Goal: Check status: Check status

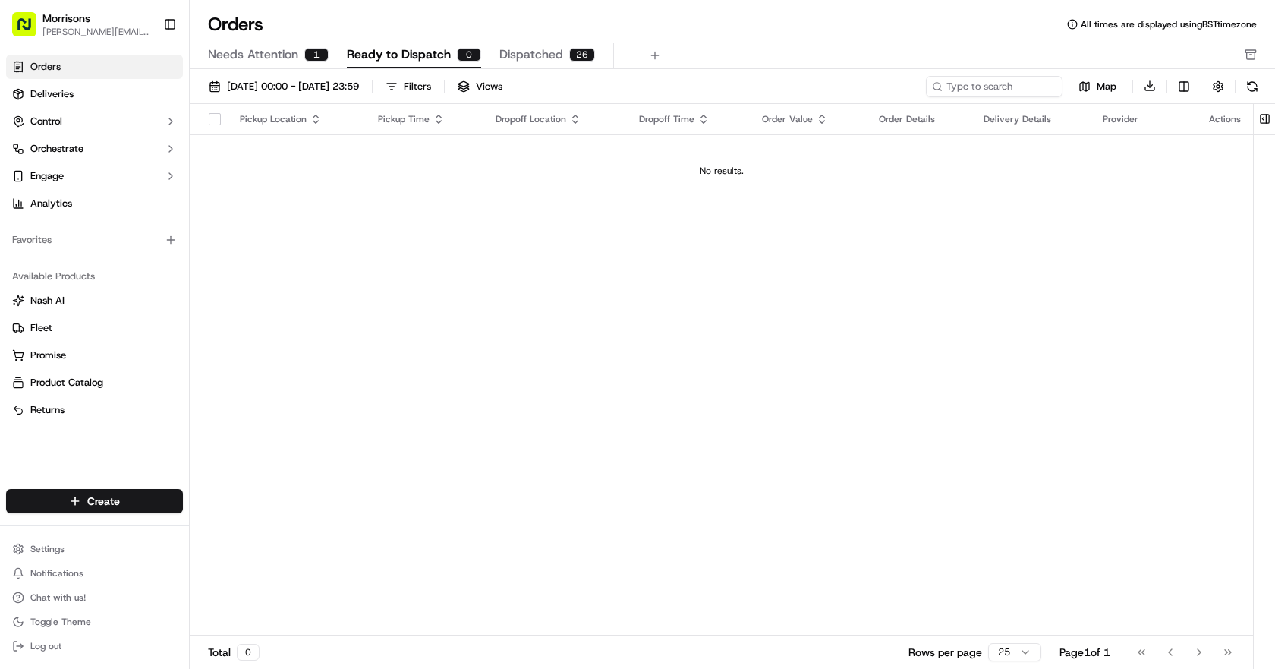
click at [525, 53] on span "Dispatched" at bounding box center [531, 55] width 64 height 18
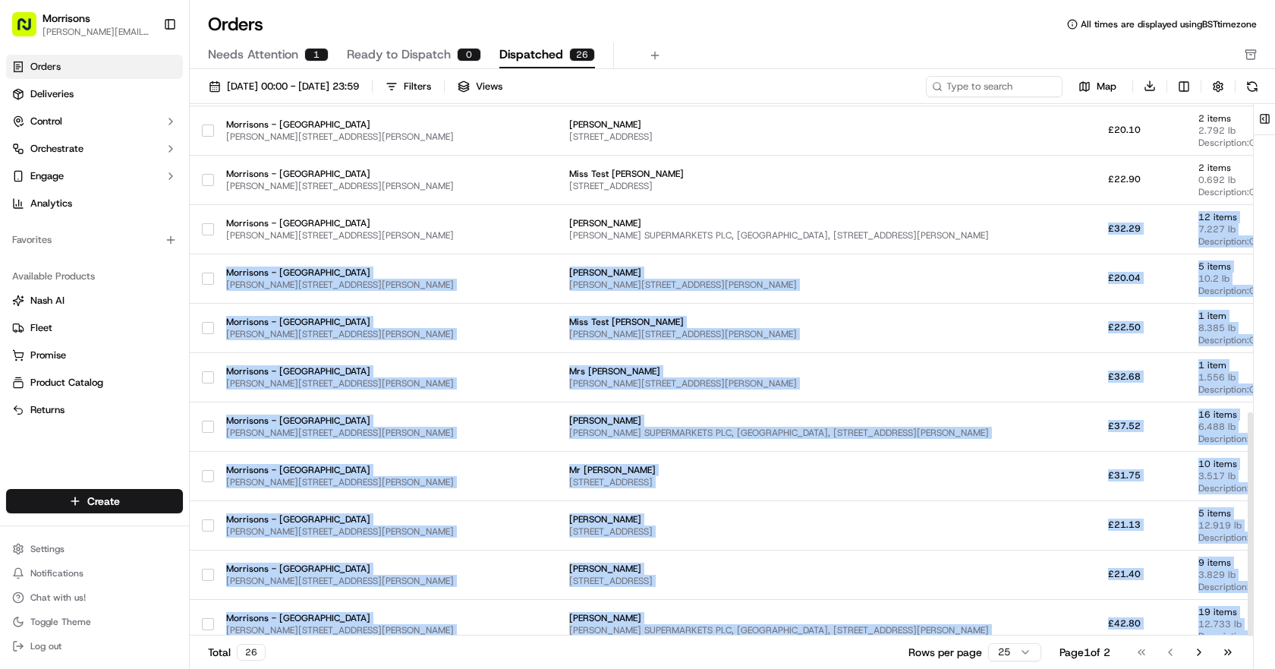
scroll to position [732, 0]
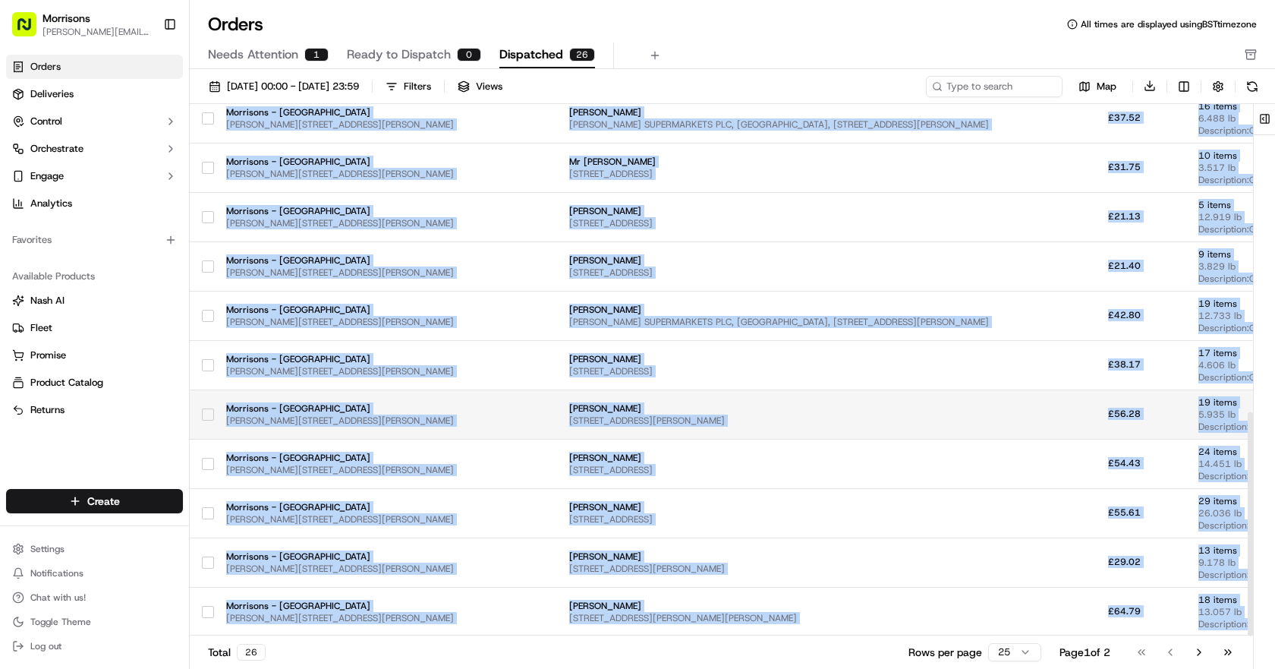
drag, startPoint x: 937, startPoint y: 630, endPoint x: 1160, endPoint y: 630, distance: 223.9
click at [1160, 630] on tbody "Morrisons - Thornbury Rushton Ave, Bradford, England BD3, GB Miss Gemma Barlow …" at bounding box center [820, 19] width 1260 height 1233
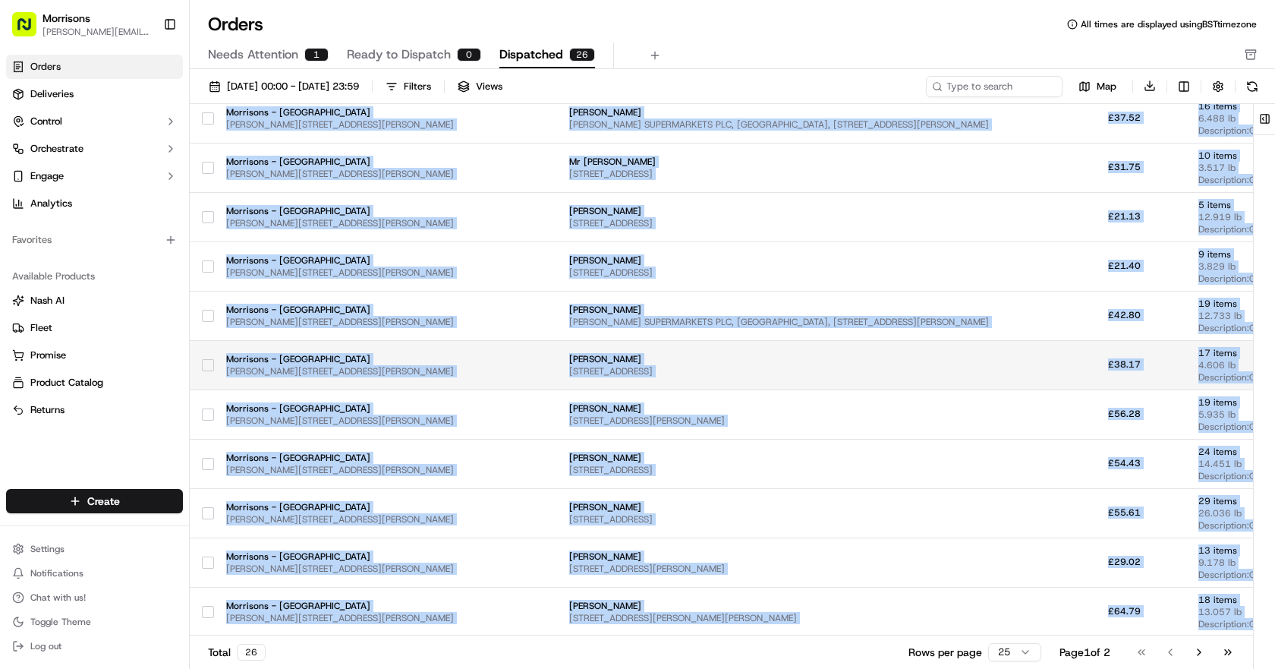
click at [1001, 351] on td at bounding box center [1048, 364] width 95 height 49
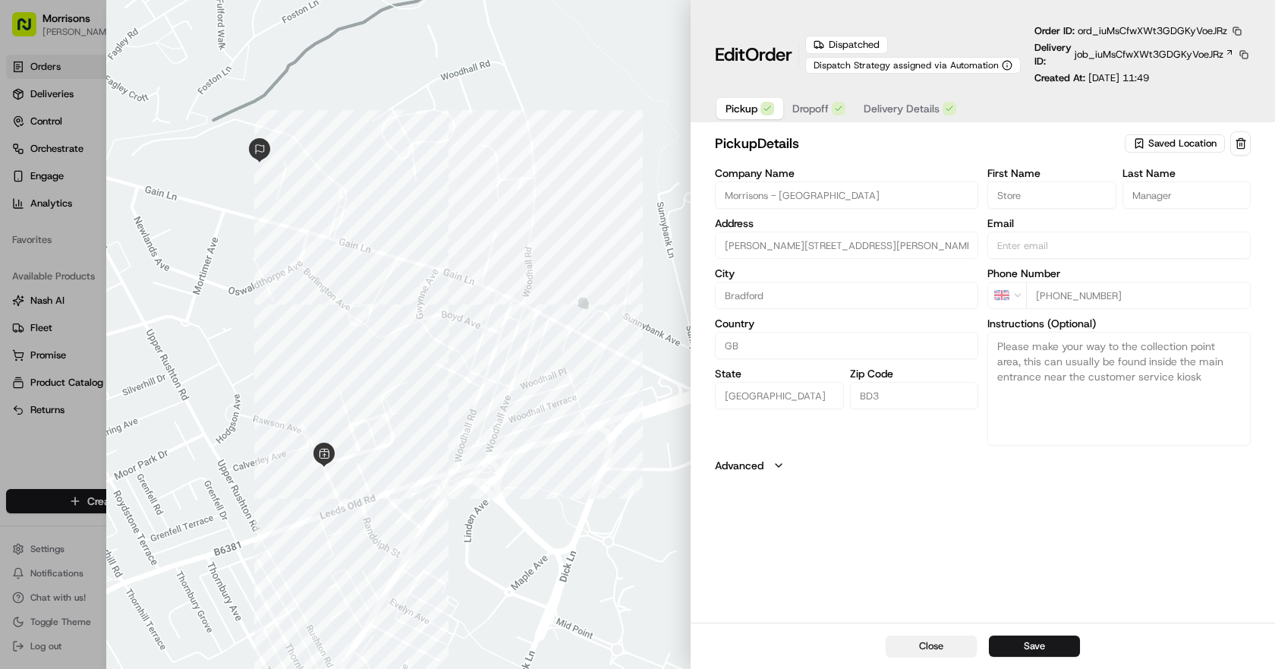
click at [947, 644] on button "Close" at bounding box center [931, 645] width 91 height 21
type input "+1"
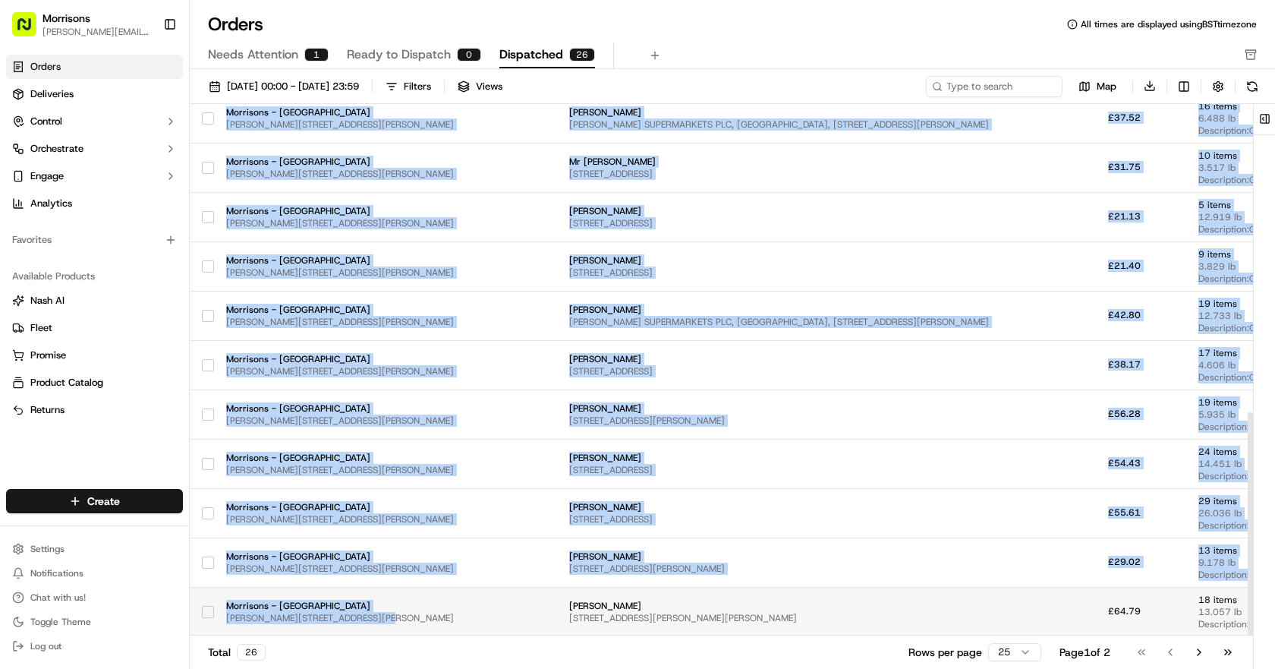
drag, startPoint x: 351, startPoint y: 628, endPoint x: 365, endPoint y: 628, distance: 14.4
click at [365, 628] on tbody "Morrisons - Thornbury Rushton Ave, Bradford, England BD3, GB Miss Gemma Barlow …" at bounding box center [820, 19] width 1260 height 1233
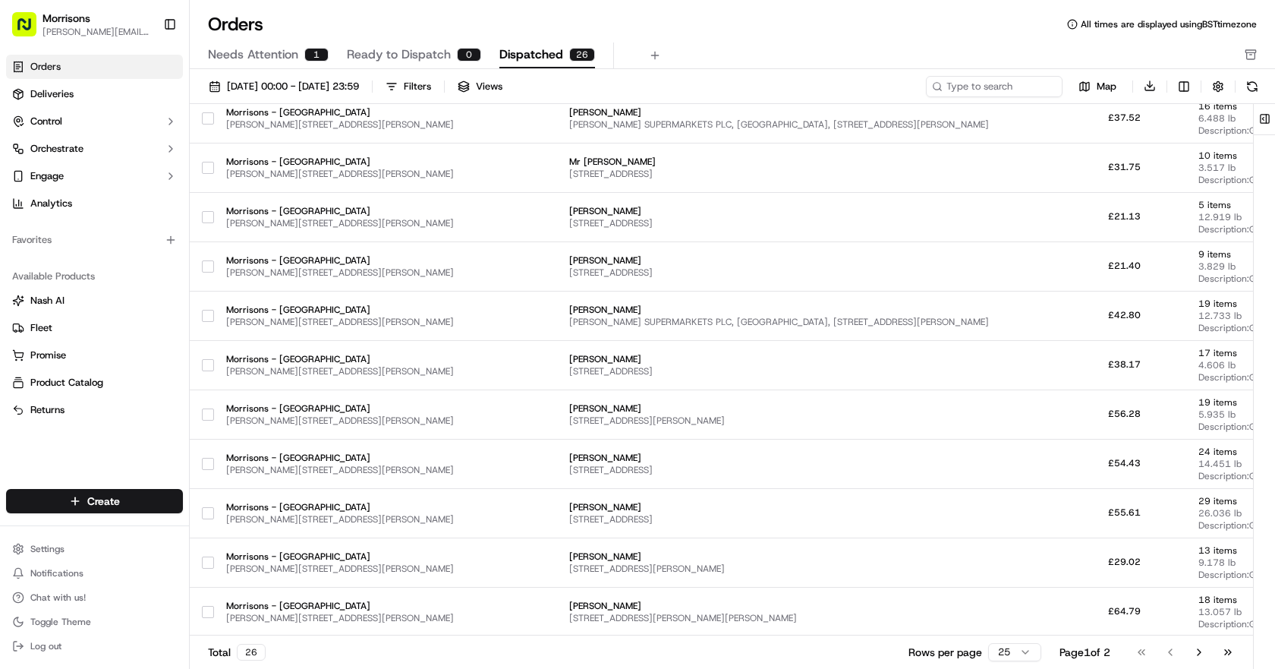
click at [658, 657] on div "Total 26 Rows per page 25 Page 1 of 2 Go to first page Go to previous page Go t…" at bounding box center [721, 651] width 1063 height 34
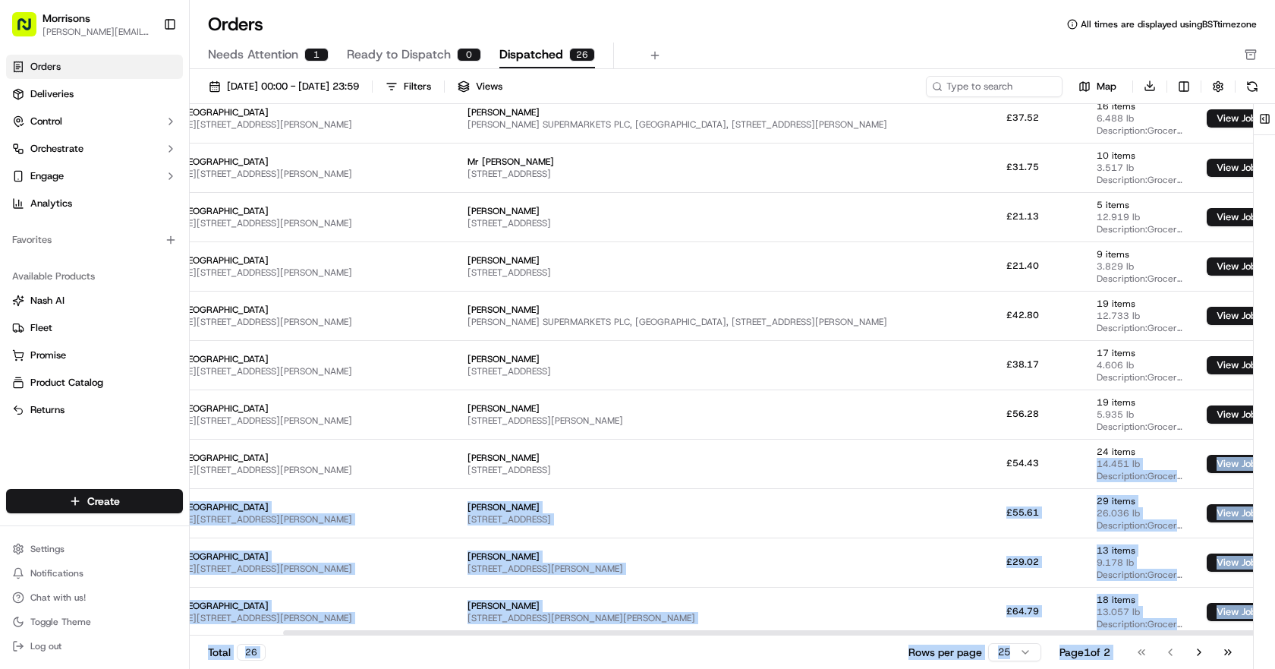
drag, startPoint x: 1180, startPoint y: 449, endPoint x: 1274, endPoint y: 438, distance: 94.8
click at [1274, 438] on div "Pickup Location Pickup Time Dropoff Location Dropoff Time Order Value Order Det…" at bounding box center [732, 388] width 1085 height 569
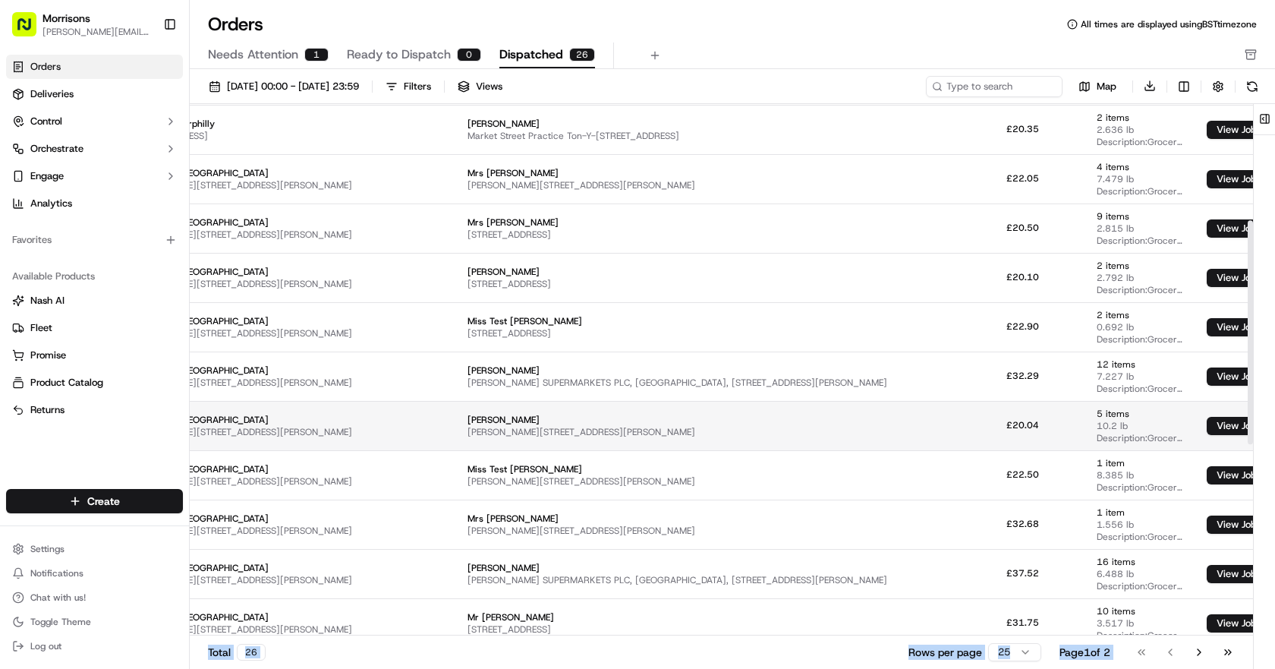
scroll to position [0, 102]
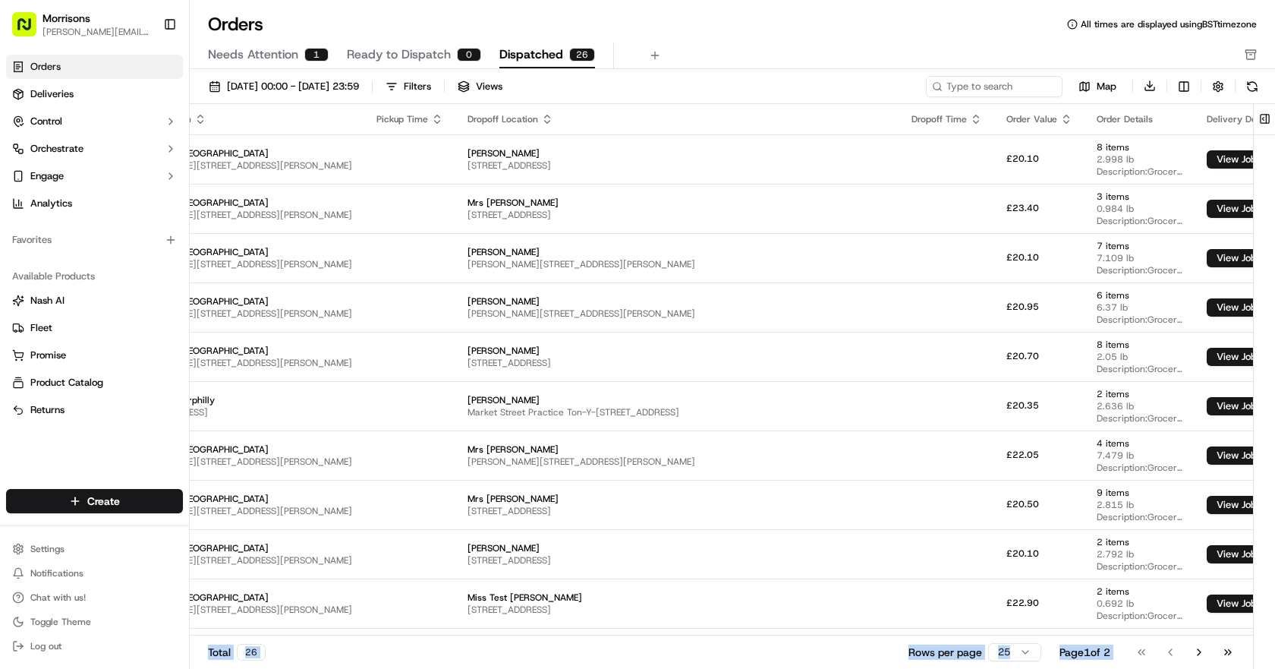
click at [269, 52] on span "Needs Attention" at bounding box center [253, 55] width 90 height 18
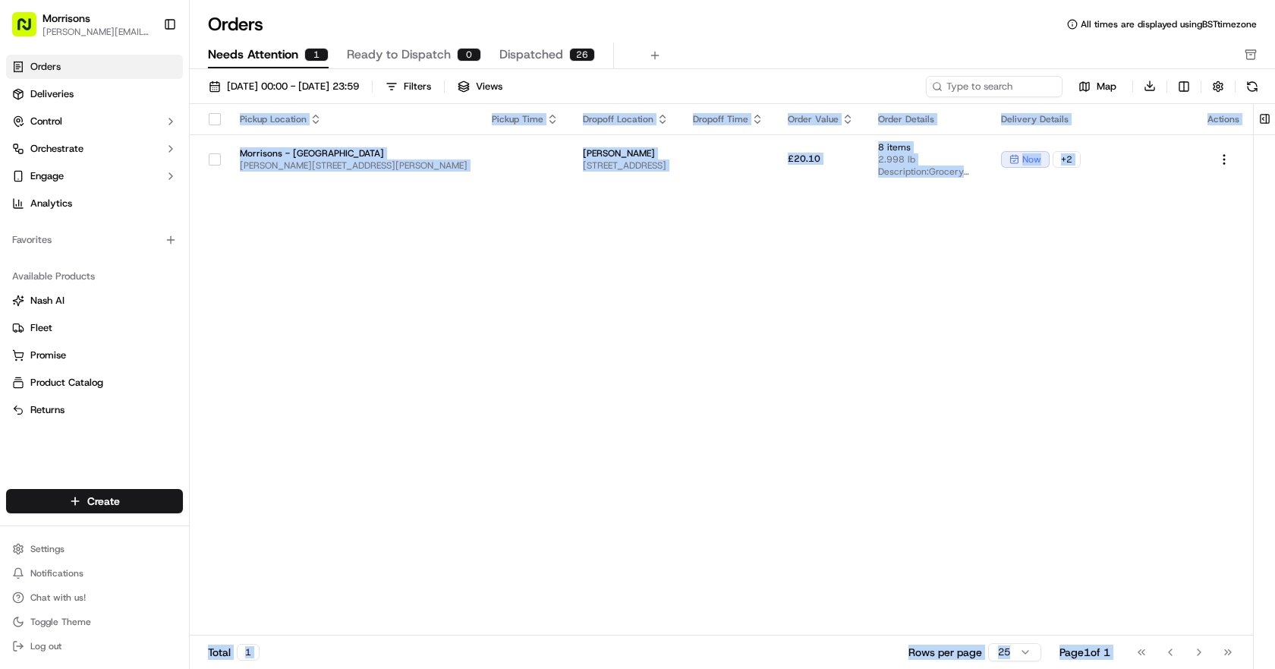
click at [521, 320] on div "Pickup Location Pickup Time Dropoff Location Dropoff Time Order Value Order Det…" at bounding box center [721, 370] width 1063 height 532
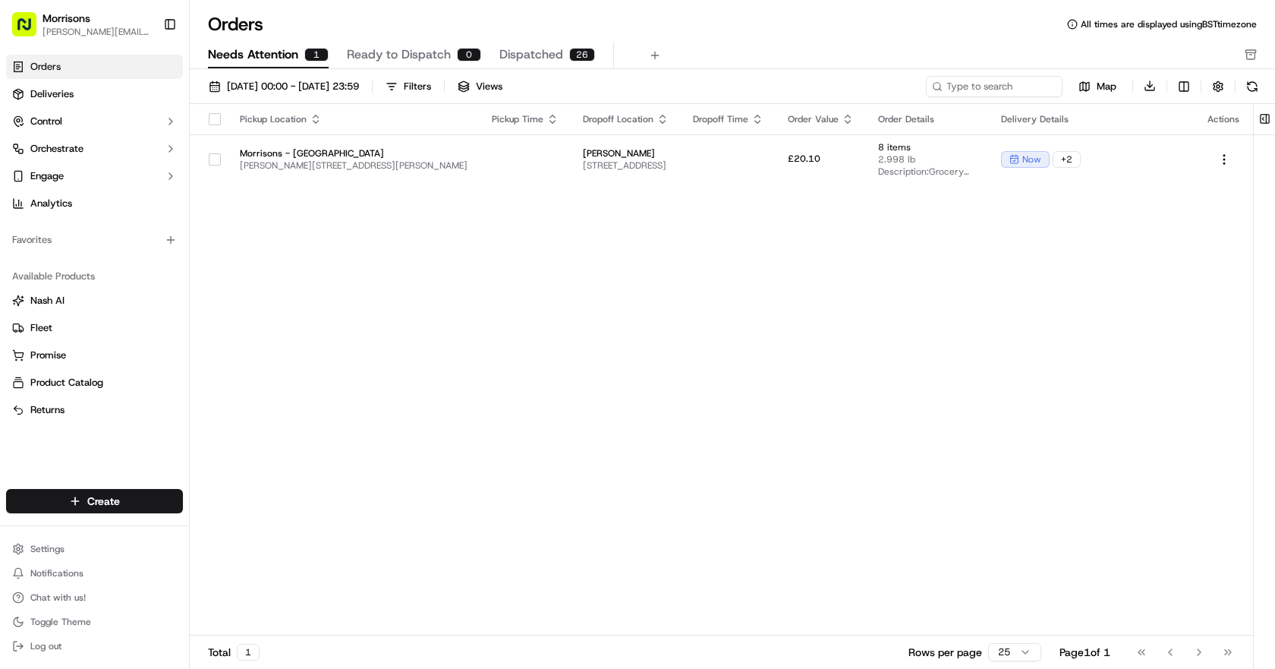
click at [397, 55] on span "Ready to Dispatch" at bounding box center [399, 55] width 104 height 18
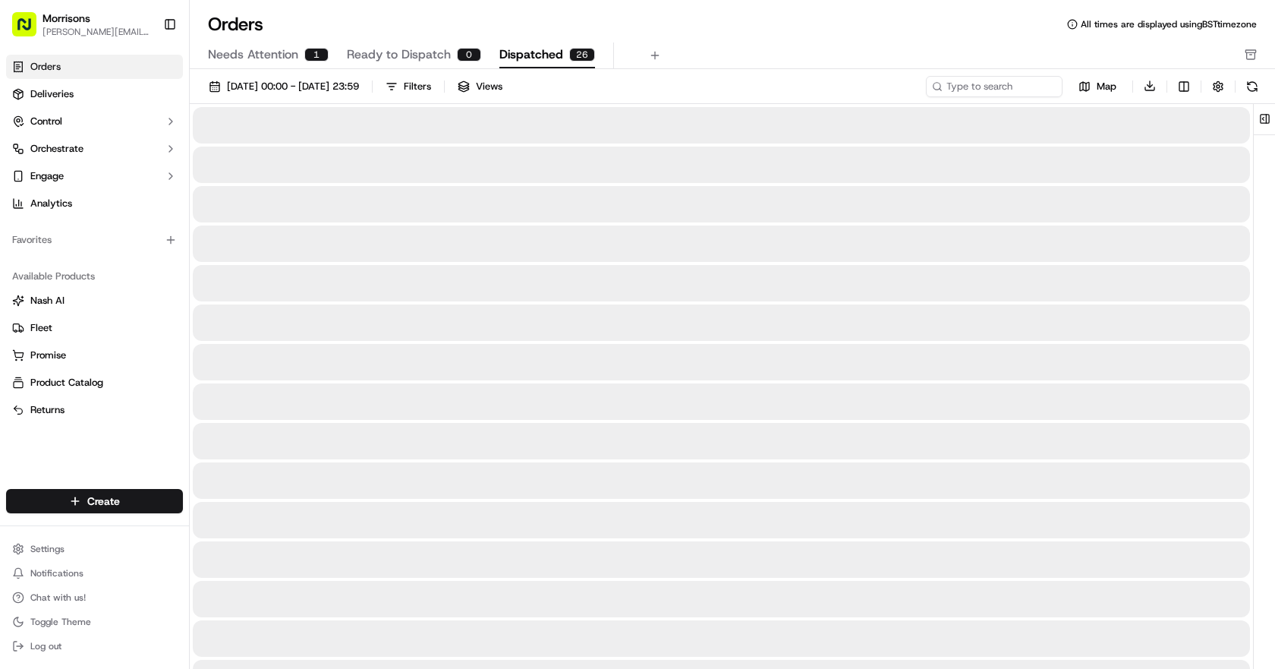
click at [520, 52] on span "Dispatched" at bounding box center [531, 55] width 64 height 18
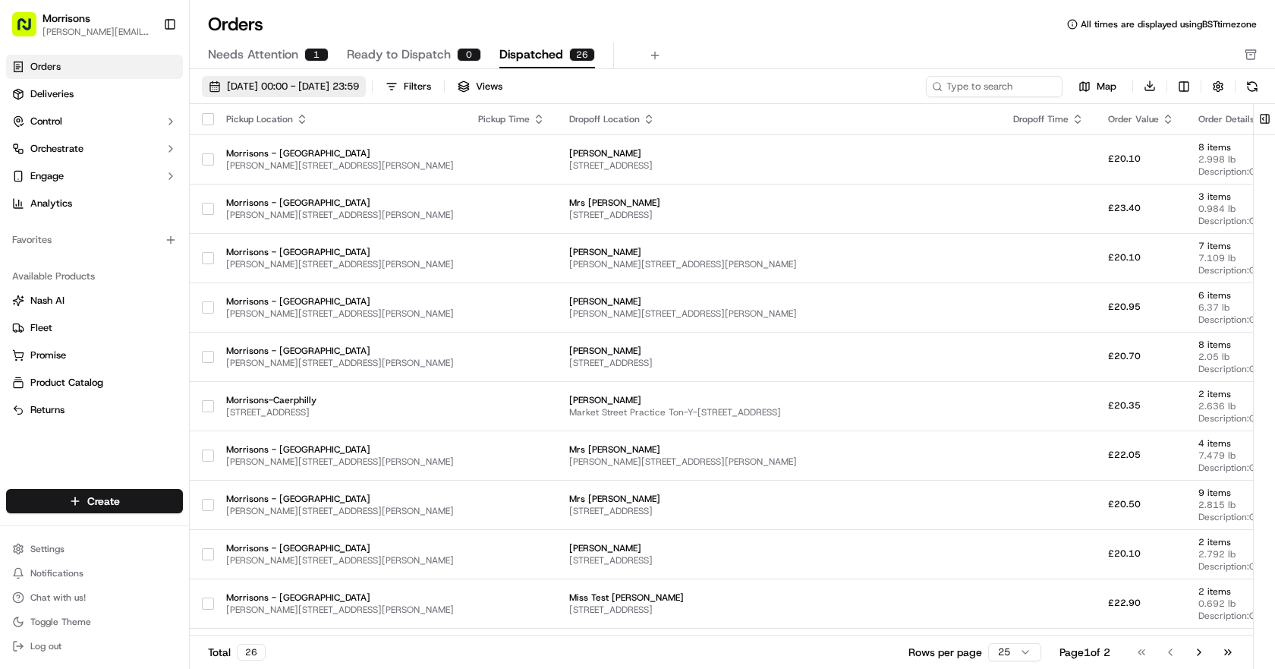
click at [317, 84] on span "[DATE] 00:00 - [DATE] 23:59" at bounding box center [293, 87] width 132 height 14
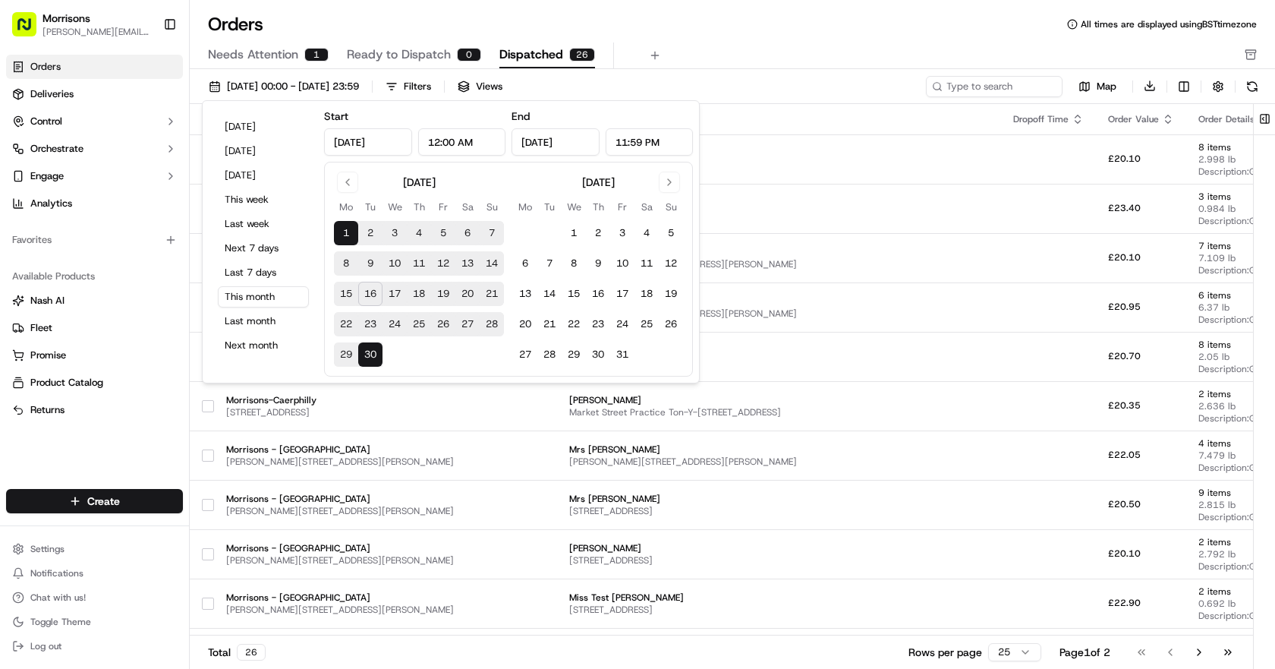
click at [368, 349] on button "30" at bounding box center [370, 354] width 24 height 24
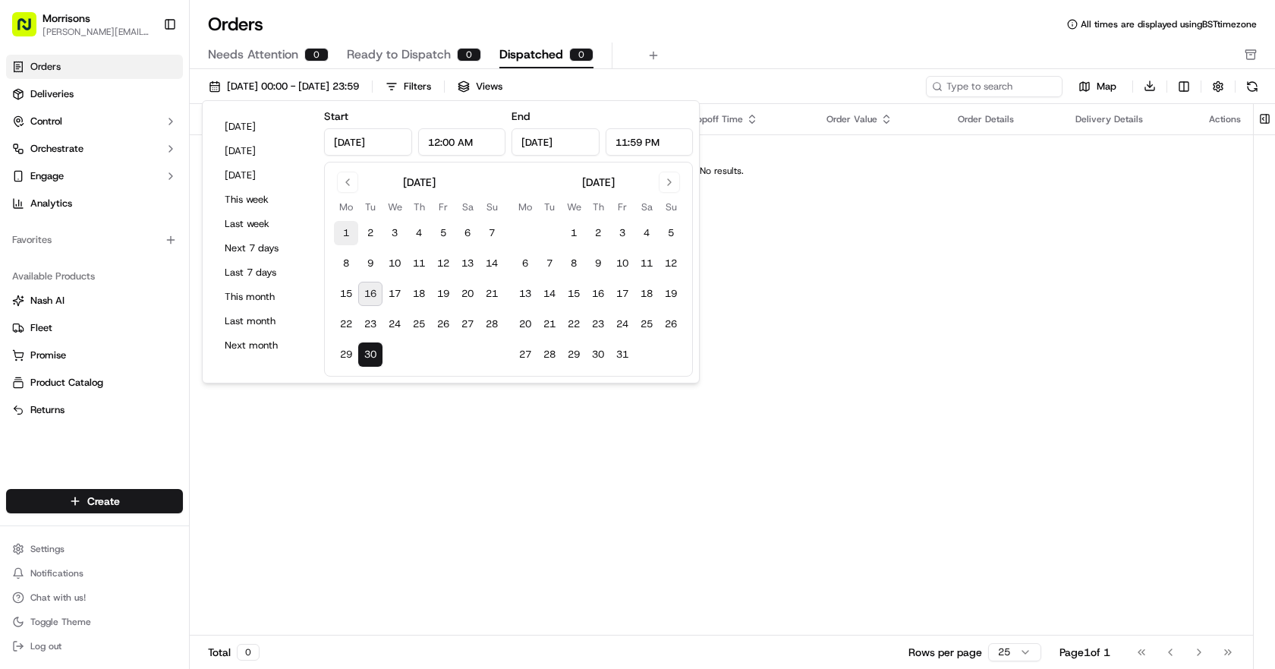
click at [348, 223] on button "1" at bounding box center [346, 233] width 24 height 24
type input "Sep 1, 2025"
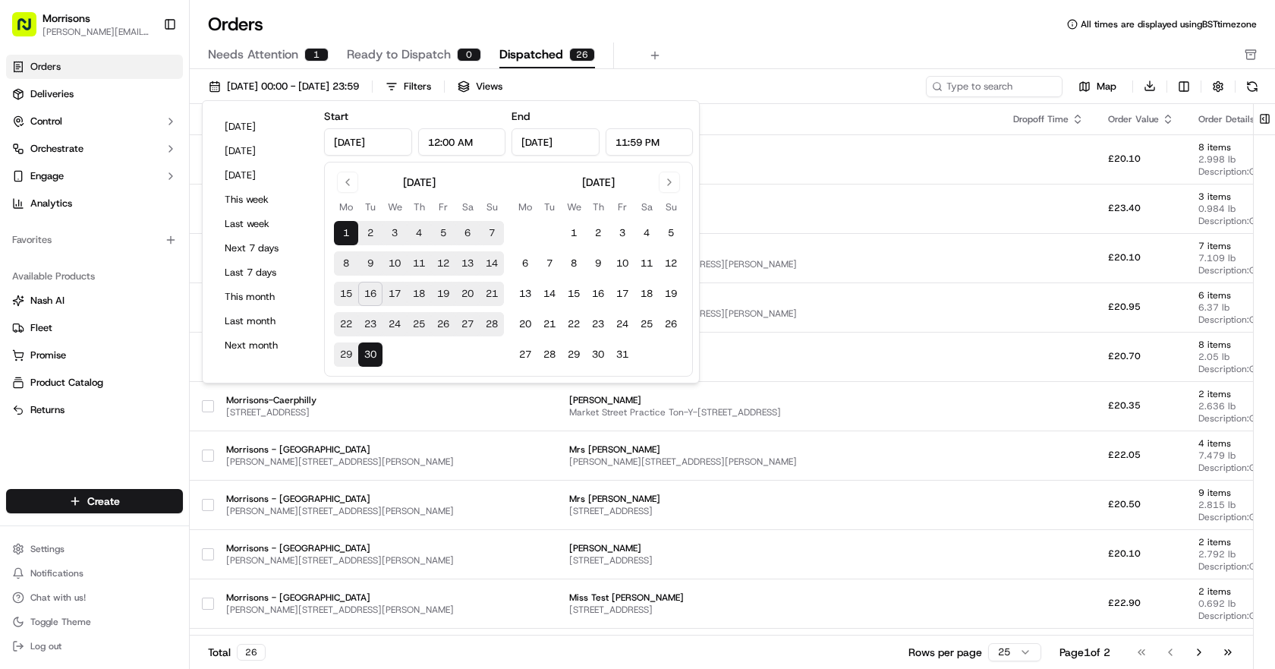
click at [781, 79] on div "[DATE] 00:00 - [DATE] 23:59 Filters Views" at bounding box center [562, 86] width 721 height 21
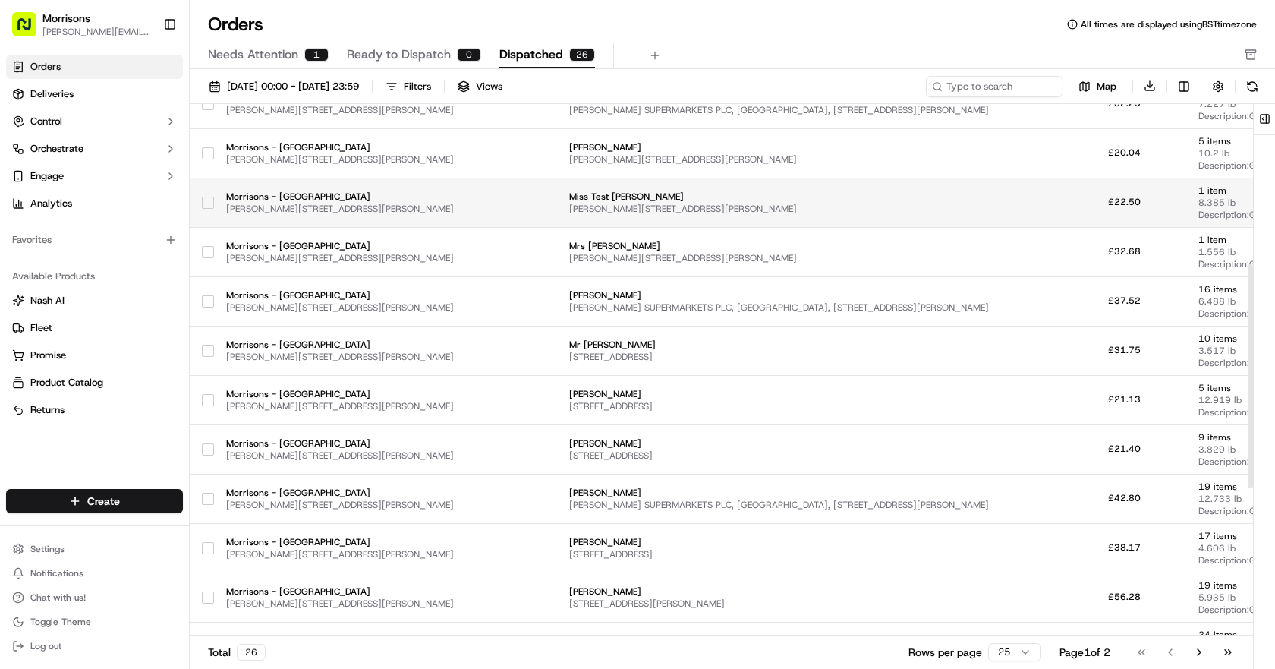
scroll to position [732, 0]
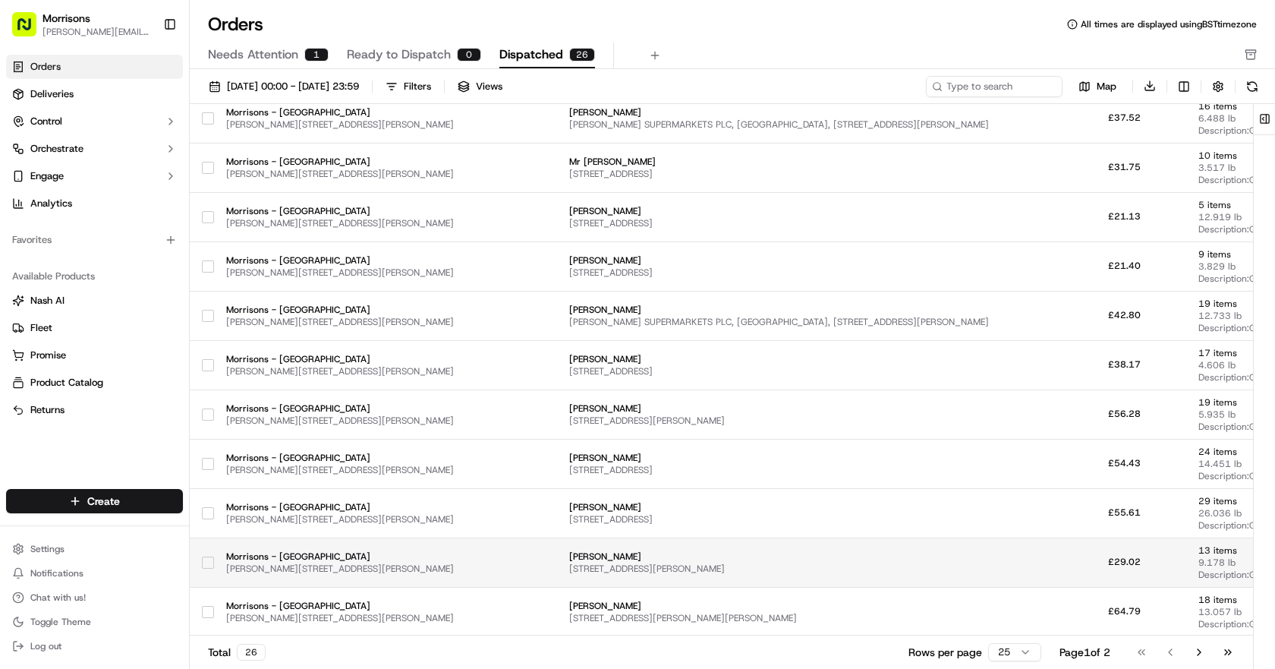
click at [623, 555] on span "[PERSON_NAME]" at bounding box center [779, 556] width 420 height 12
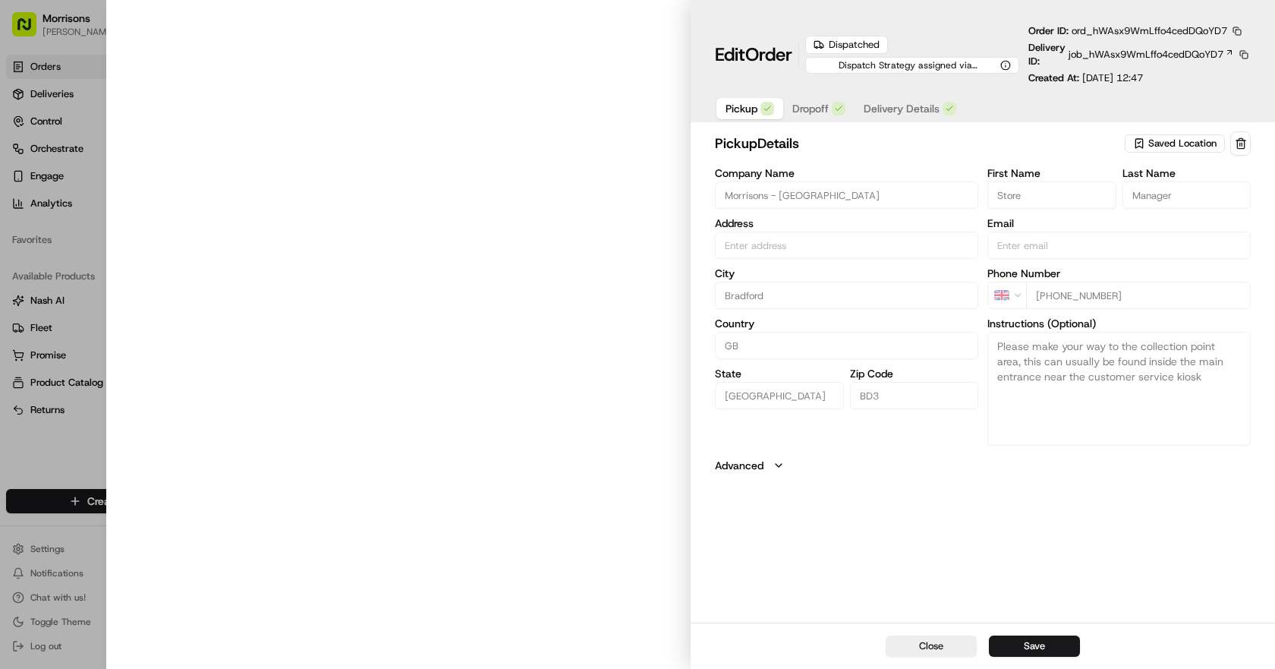
type input "[PERSON_NAME][STREET_ADDRESS][PERSON_NAME]"
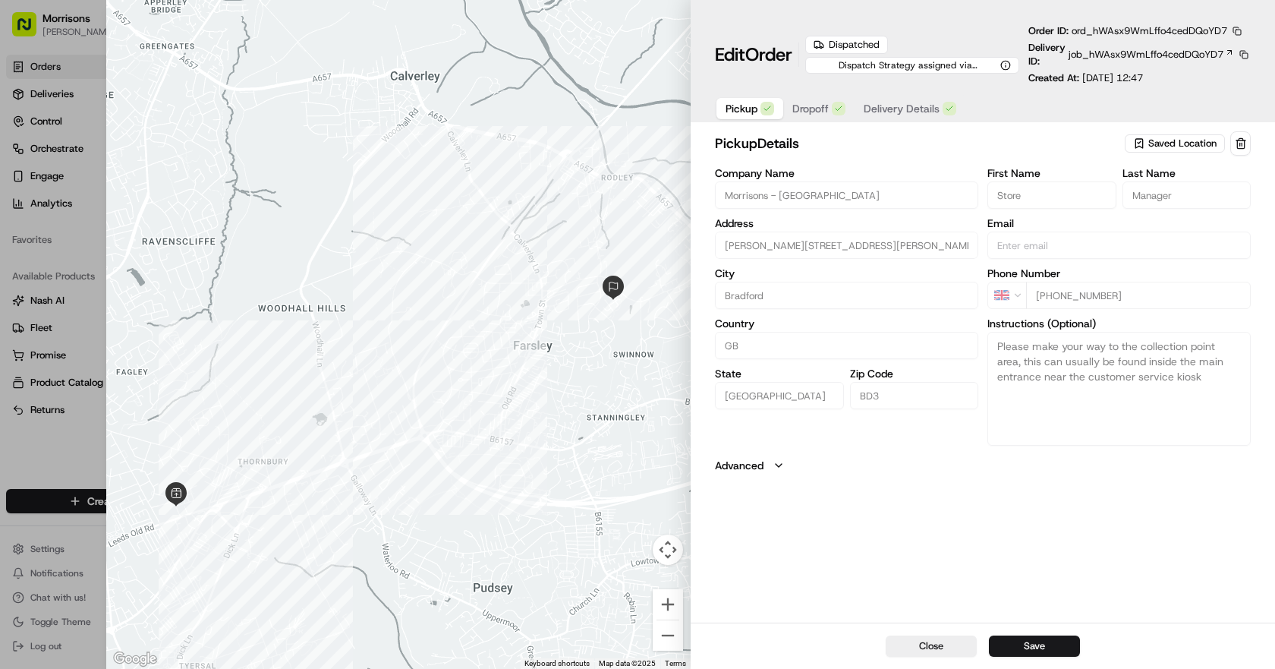
click at [816, 110] on span "Dropoff" at bounding box center [810, 108] width 36 height 15
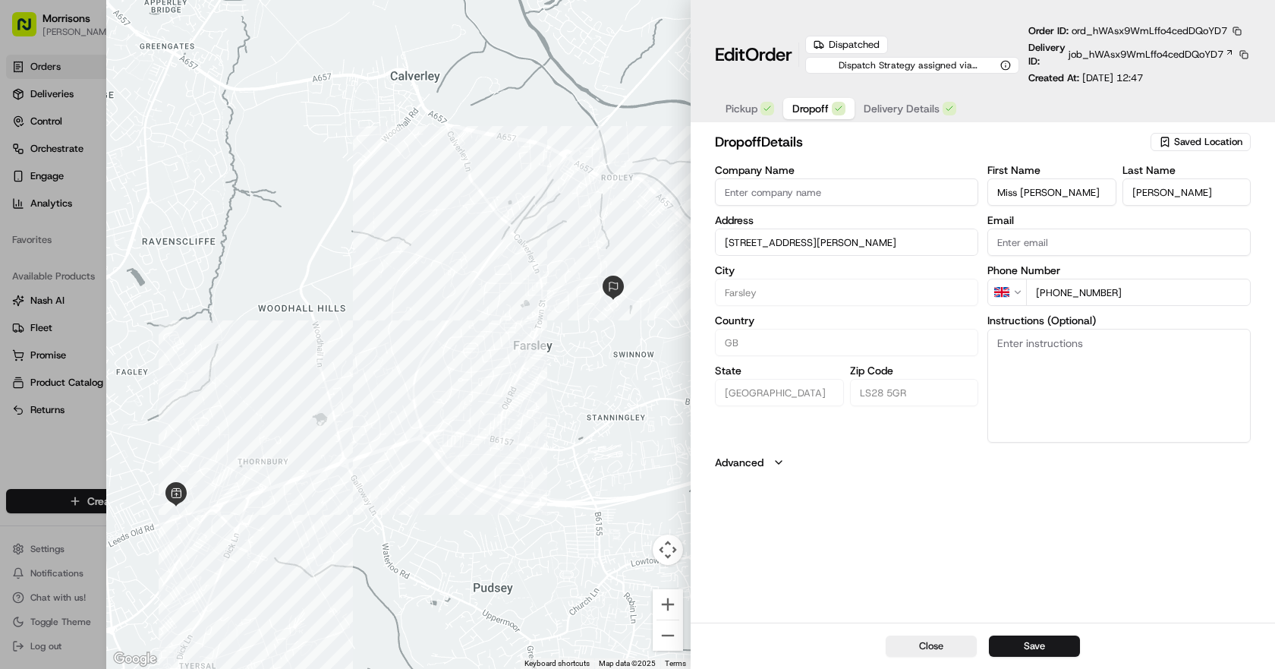
click at [904, 109] on span "Delivery Details" at bounding box center [902, 108] width 76 height 15
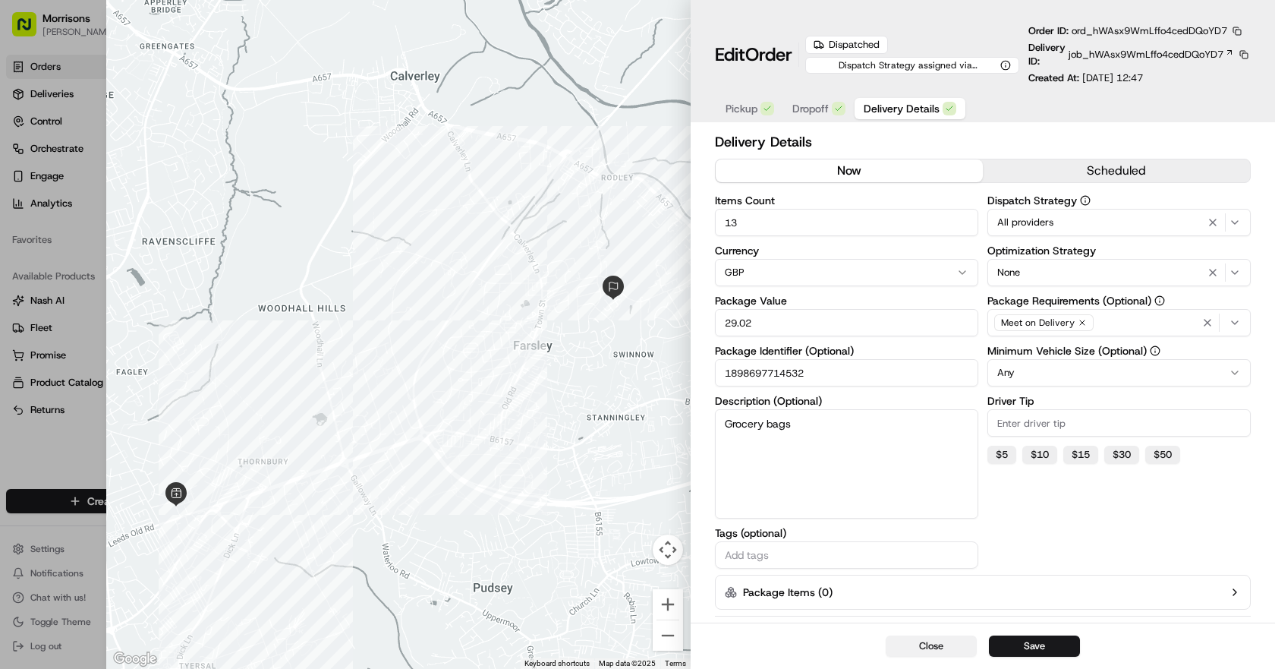
click at [930, 646] on button "Close" at bounding box center [931, 645] width 91 height 21
type input "1"
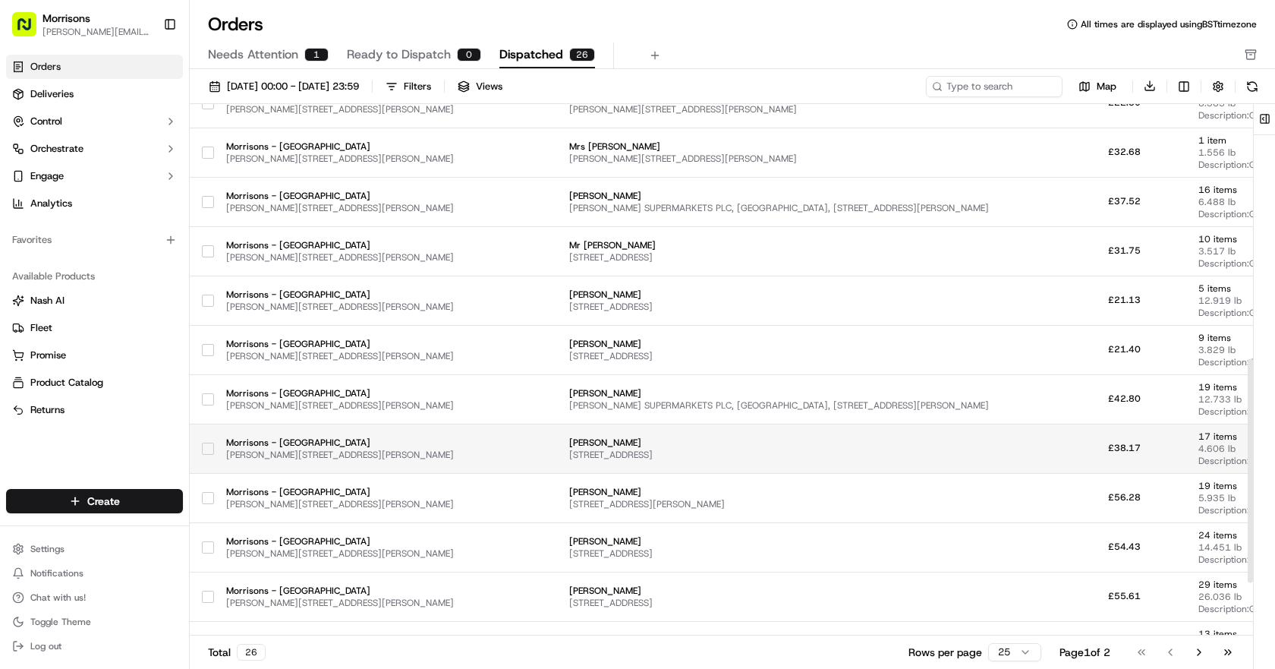
scroll to position [428, 0]
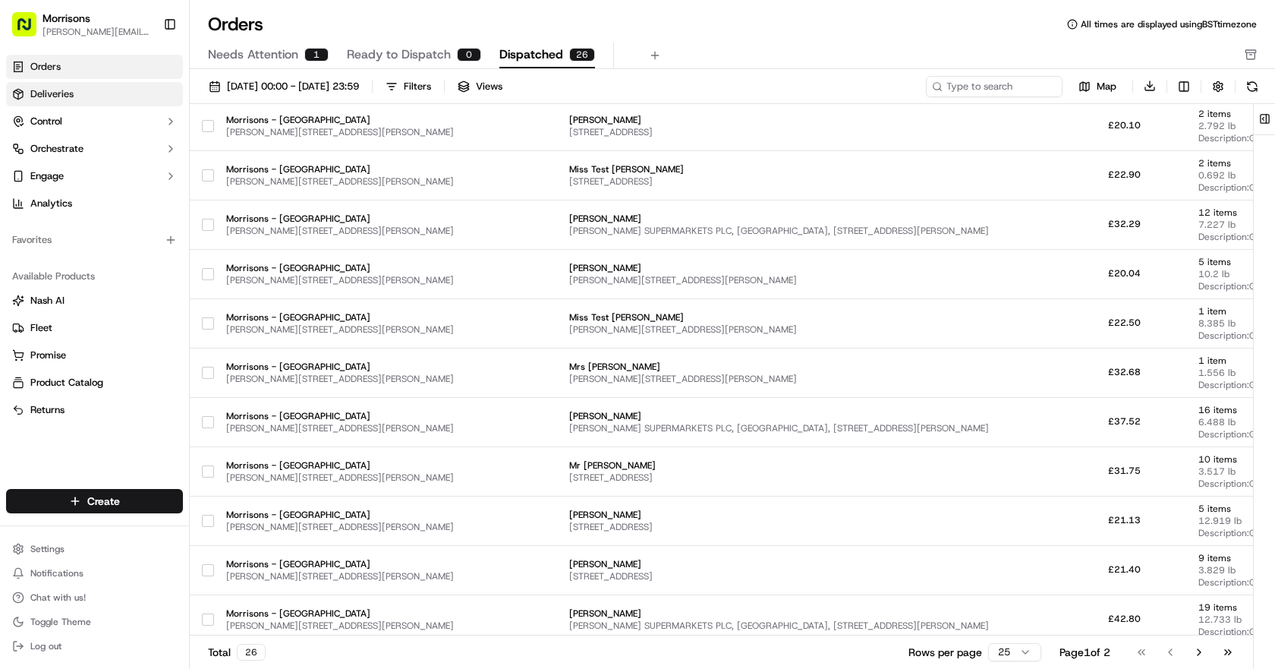
click at [44, 93] on span "Deliveries" at bounding box center [51, 94] width 43 height 14
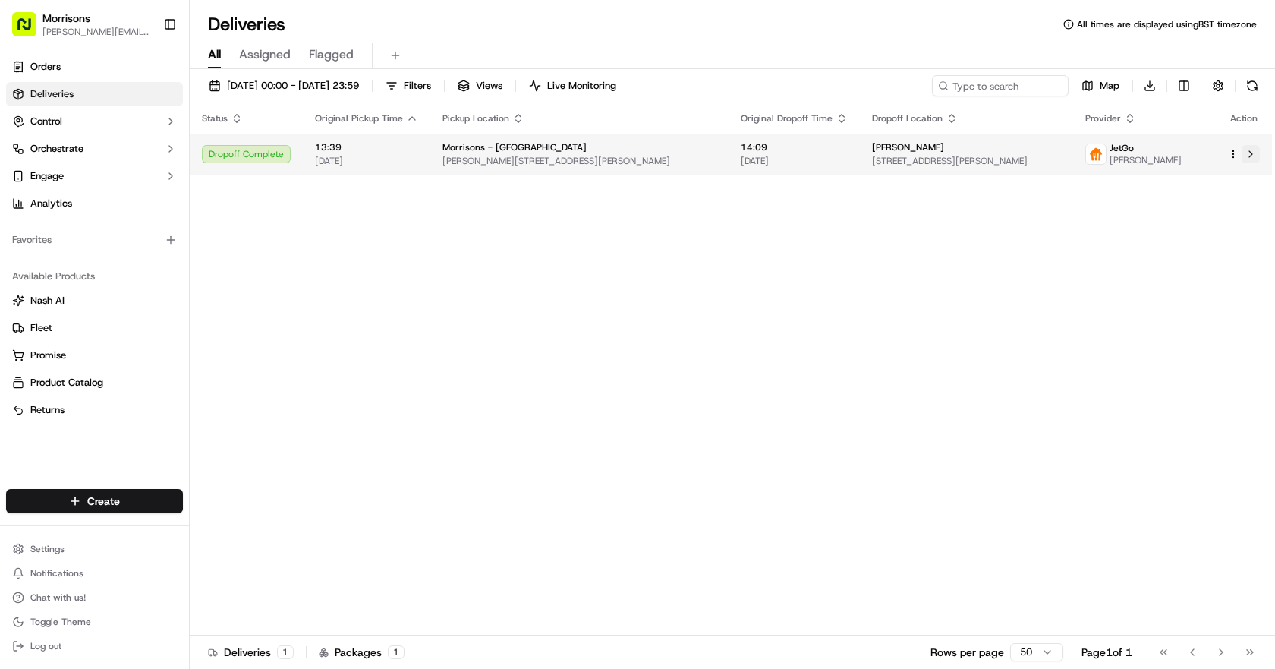
click at [1255, 154] on button at bounding box center [1251, 154] width 18 height 18
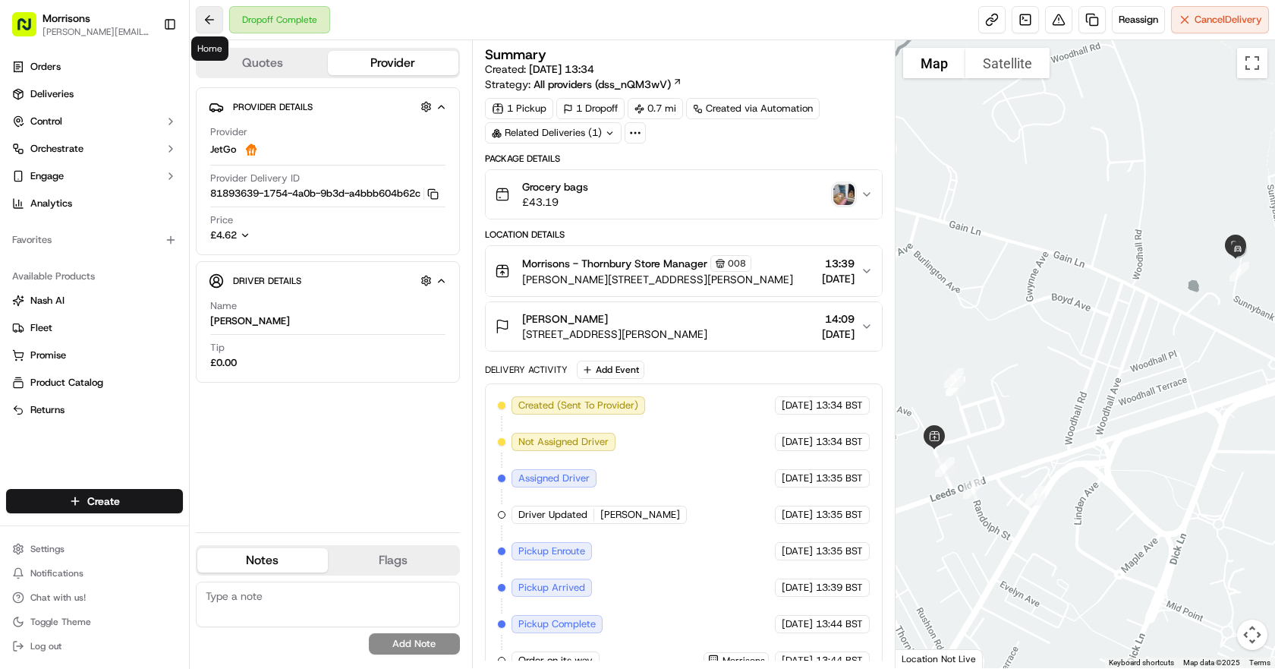
click at [203, 22] on button at bounding box center [209, 19] width 27 height 27
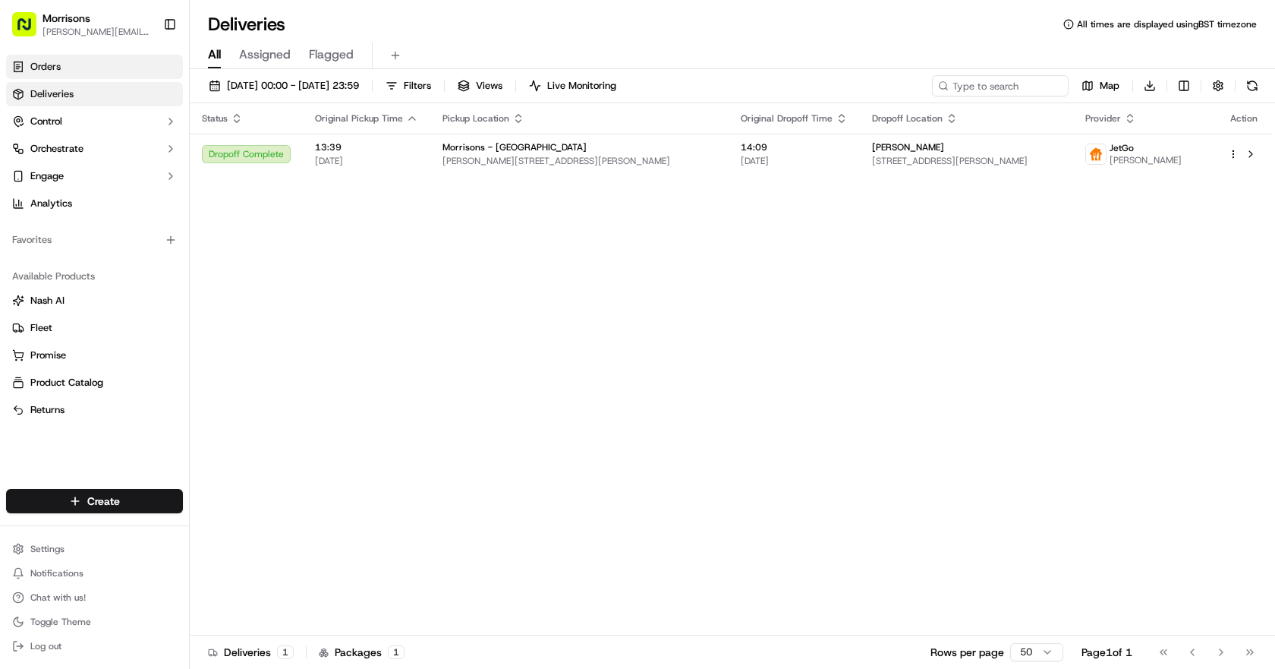
click at [49, 69] on span "Orders" at bounding box center [45, 67] width 30 height 14
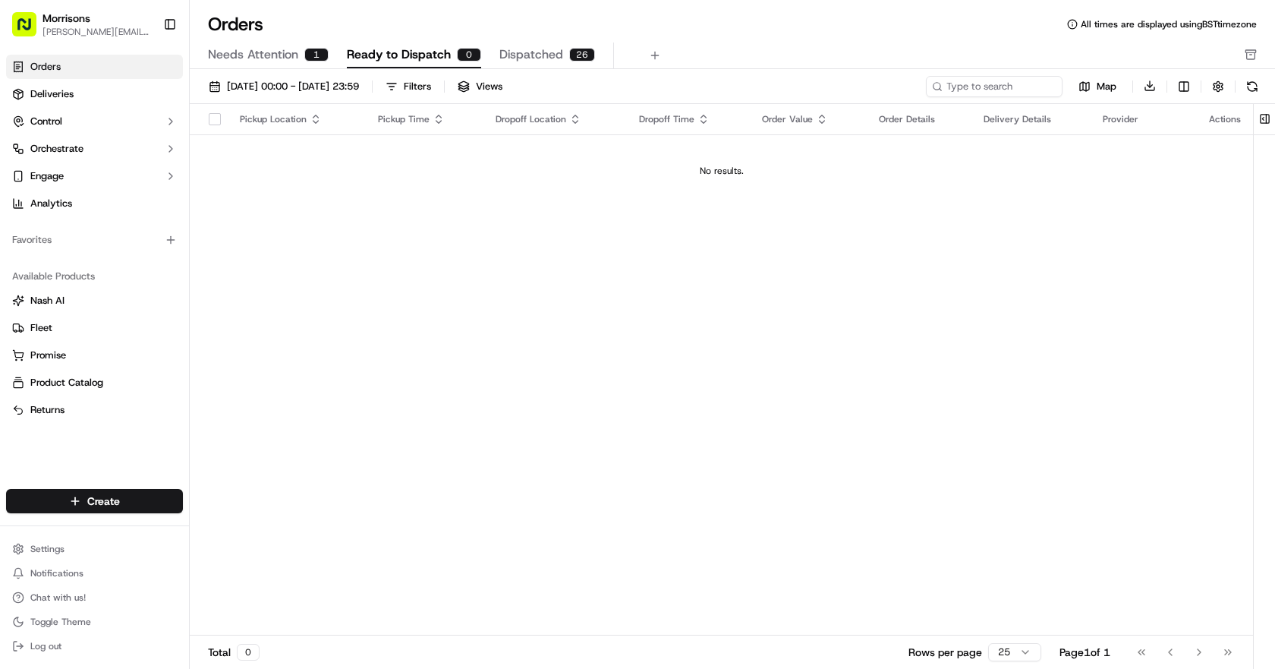
click at [530, 53] on span "Dispatched" at bounding box center [531, 55] width 64 height 18
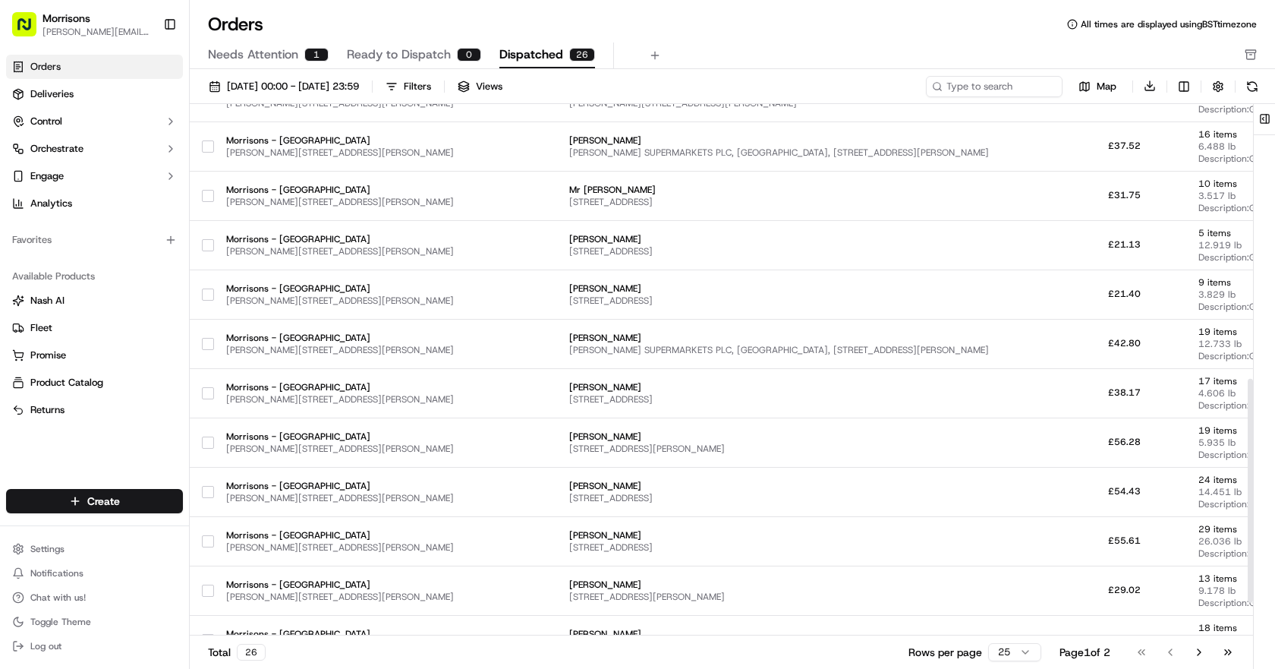
scroll to position [732, 0]
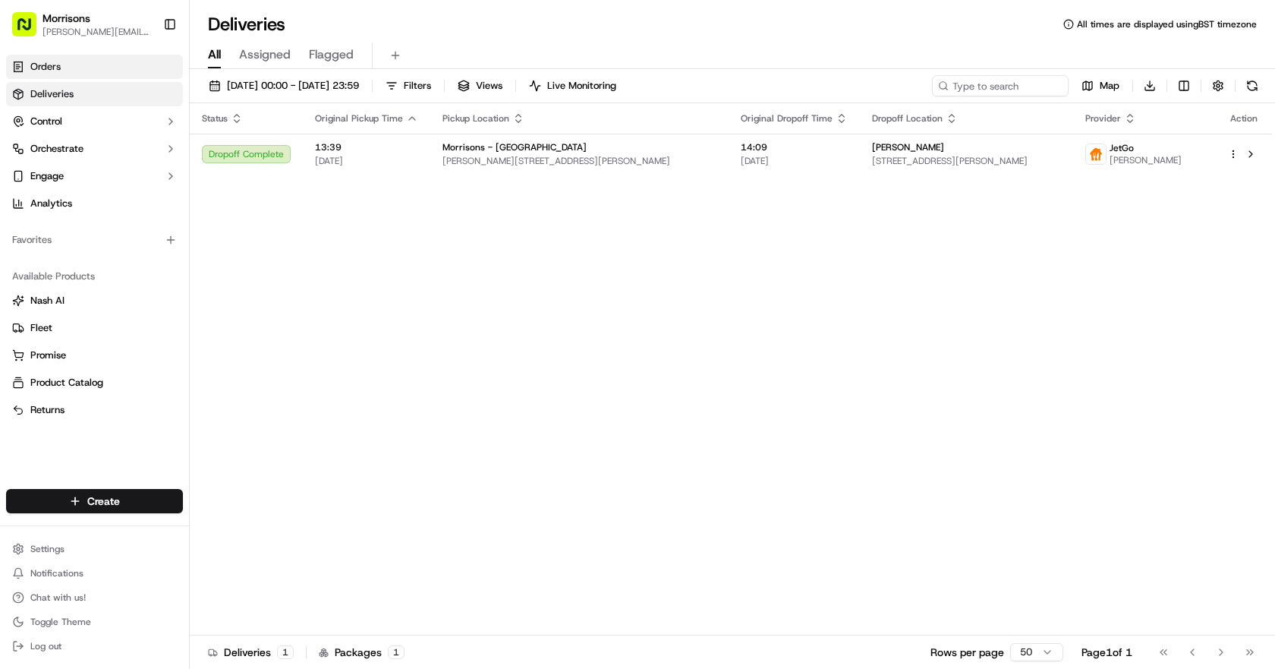
click at [48, 66] on span "Orders" at bounding box center [45, 67] width 30 height 14
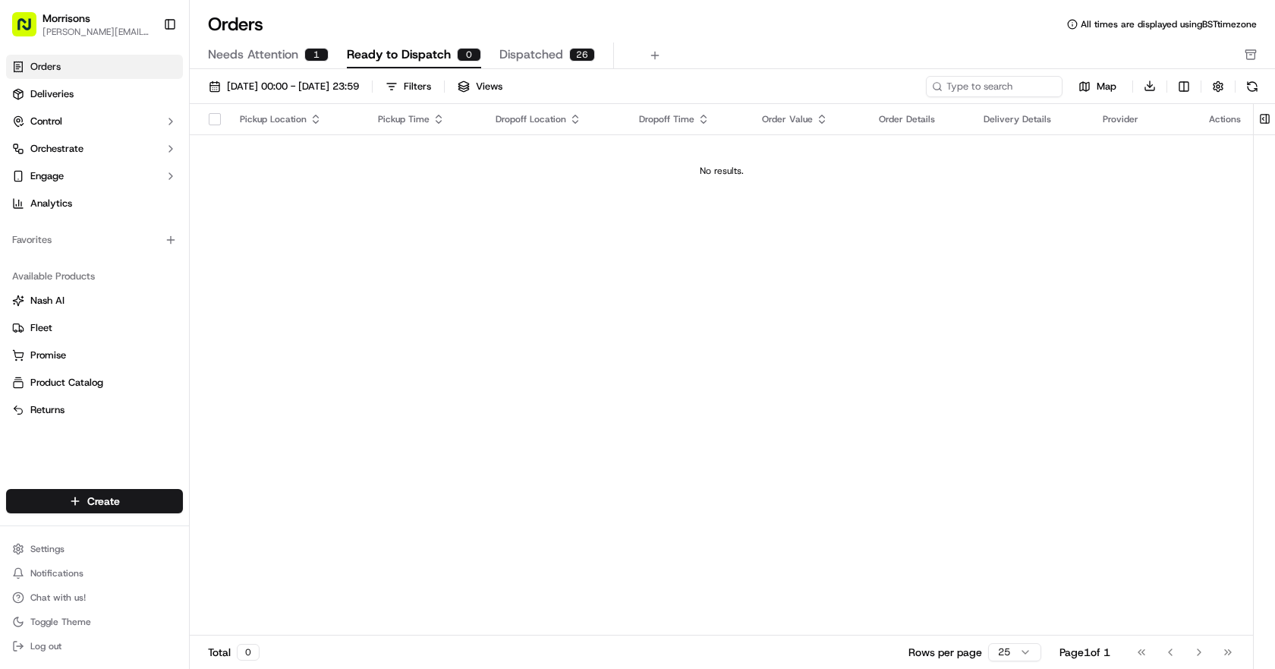
click at [539, 49] on span "Dispatched" at bounding box center [531, 55] width 64 height 18
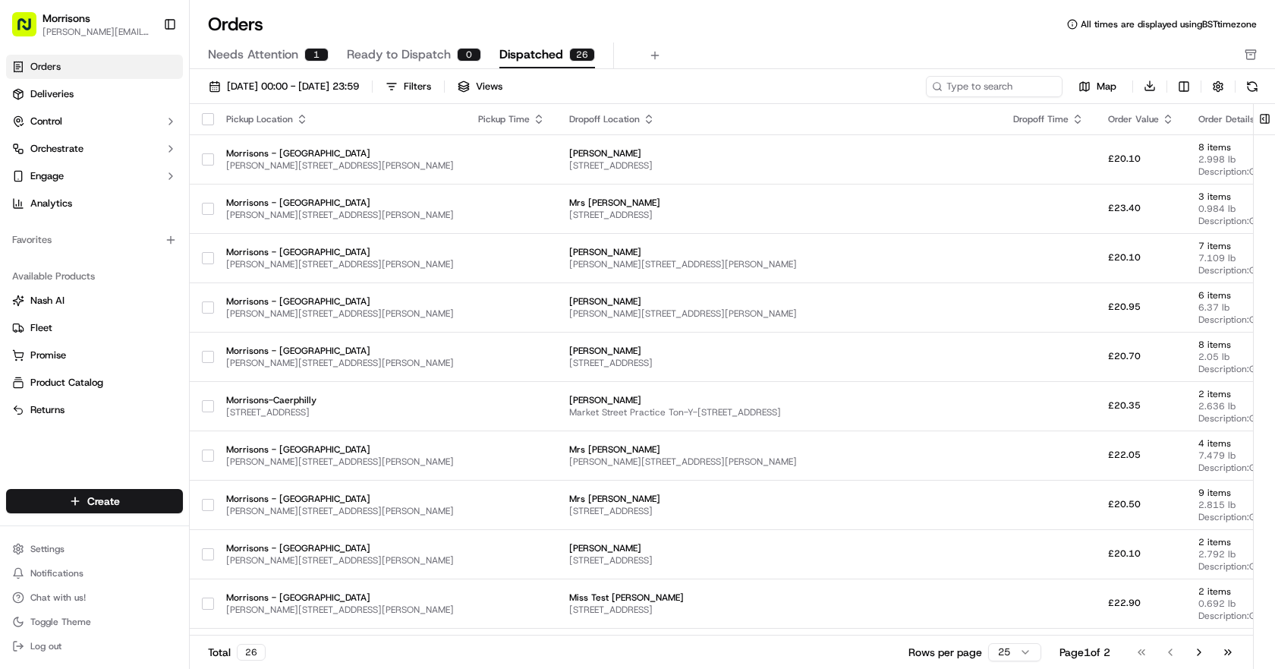
click at [256, 57] on span "Needs Attention" at bounding box center [253, 55] width 90 height 18
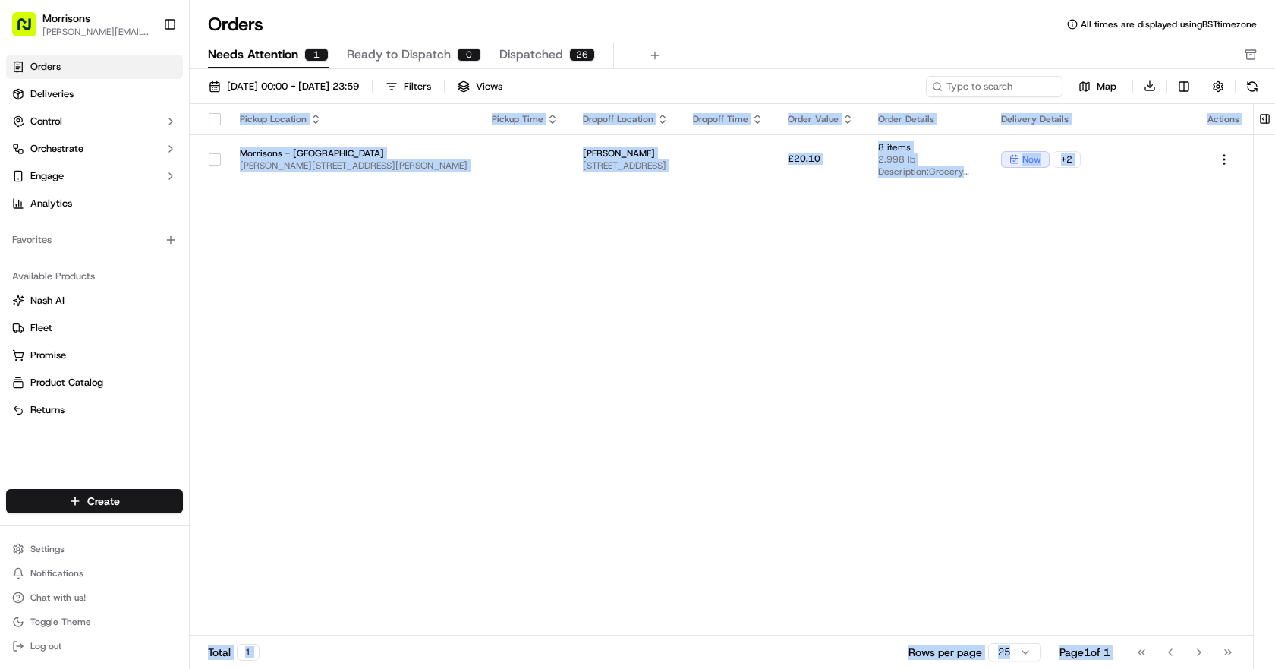
drag, startPoint x: 927, startPoint y: 269, endPoint x: 1274, endPoint y: 248, distance: 347.4
click at [1274, 248] on div "Pickup Location Pickup Time Dropoff Location Dropoff Time Order Value Order Det…" at bounding box center [732, 388] width 1085 height 569
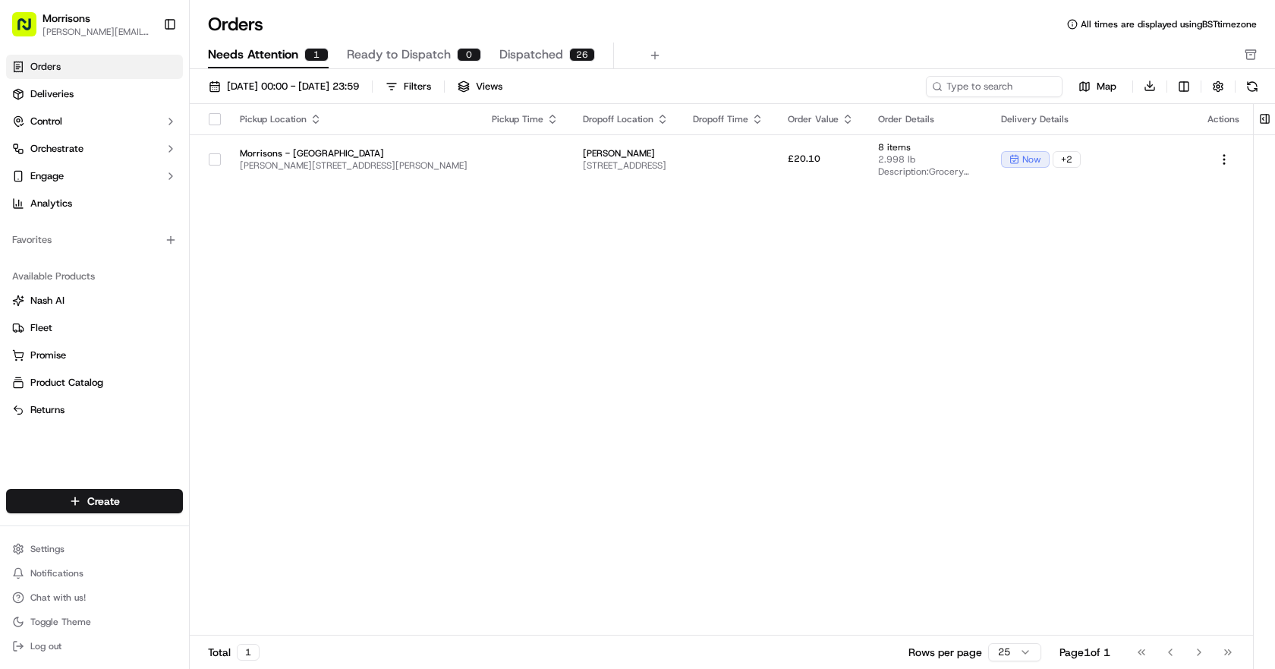
click at [782, 350] on div "Pickup Location Pickup Time Dropoff Location Dropoff Time Order Value Order Det…" at bounding box center [721, 370] width 1063 height 532
drag, startPoint x: 726, startPoint y: 167, endPoint x: 1274, endPoint y: 159, distance: 548.0
click at [1274, 159] on div "Pickup Location Pickup Time Dropoff Location Dropoff Time Order Value Order Det…" at bounding box center [732, 388] width 1085 height 569
click at [982, 285] on div "Pickup Location Pickup Time Dropoff Location Dropoff Time Order Value Order Det…" at bounding box center [721, 370] width 1063 height 532
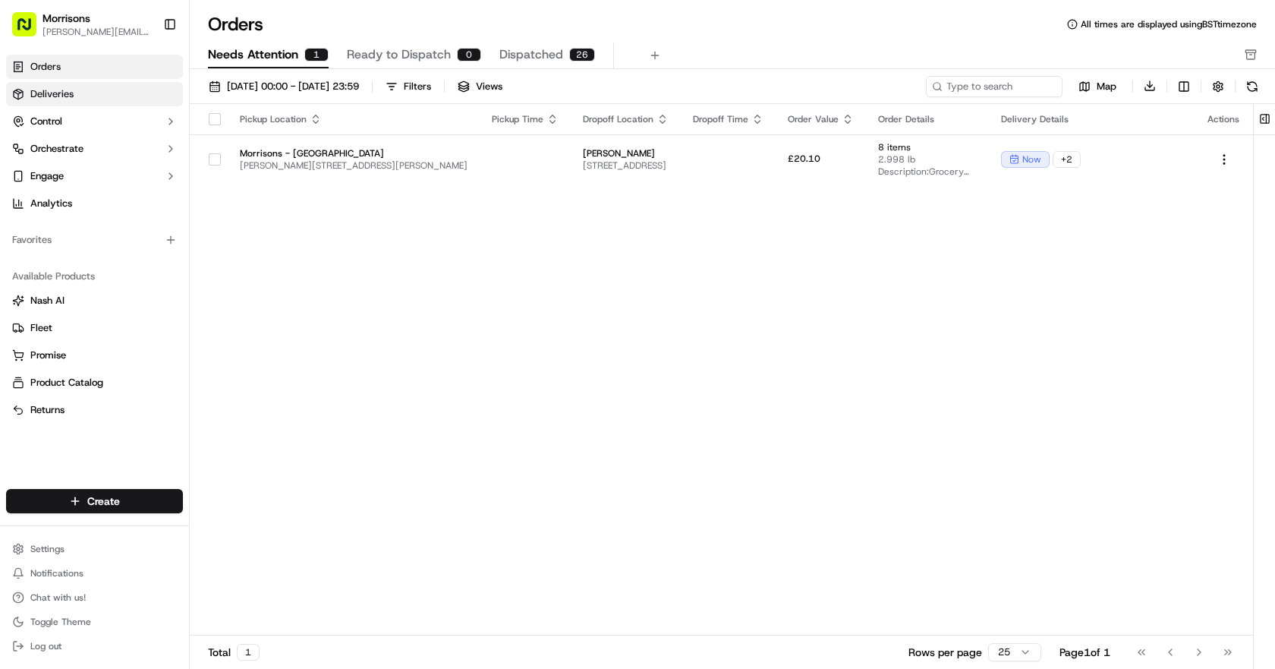
click at [55, 89] on span "Deliveries" at bounding box center [51, 94] width 43 height 14
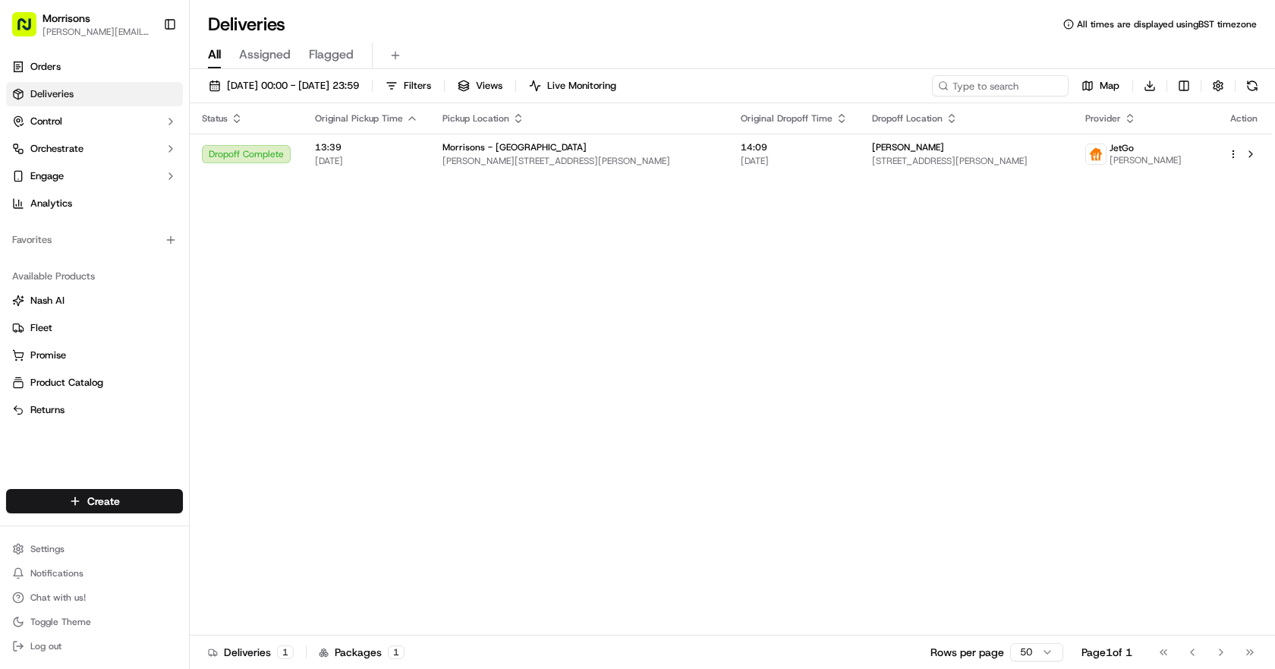
click at [263, 55] on span "Assigned" at bounding box center [265, 55] width 52 height 18
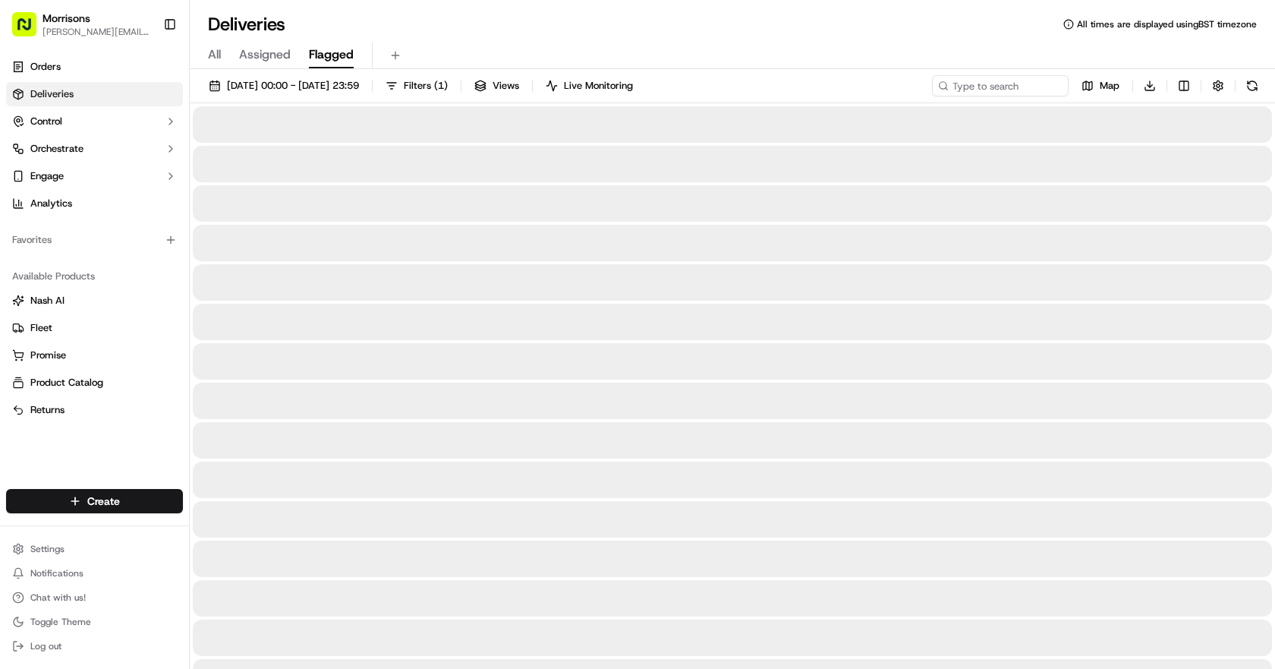
click at [328, 45] on button "Flagged" at bounding box center [331, 56] width 45 height 26
click at [217, 50] on span "All" at bounding box center [214, 55] width 13 height 18
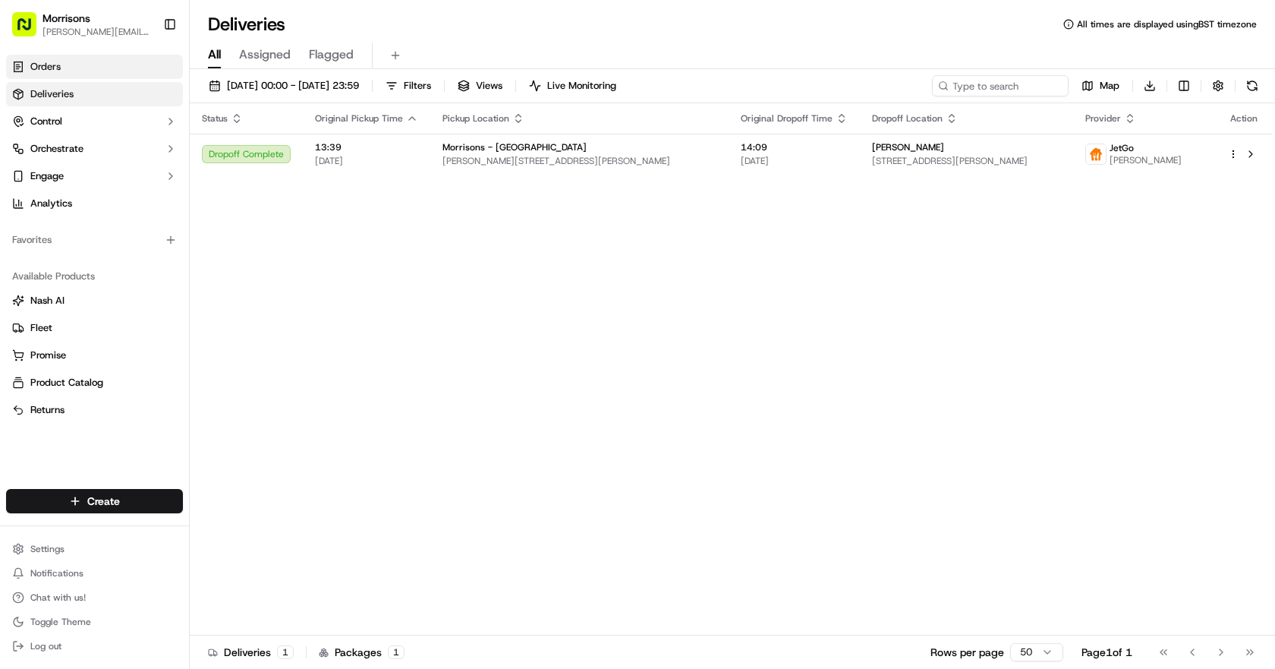
click at [38, 68] on span "Orders" at bounding box center [45, 67] width 30 height 14
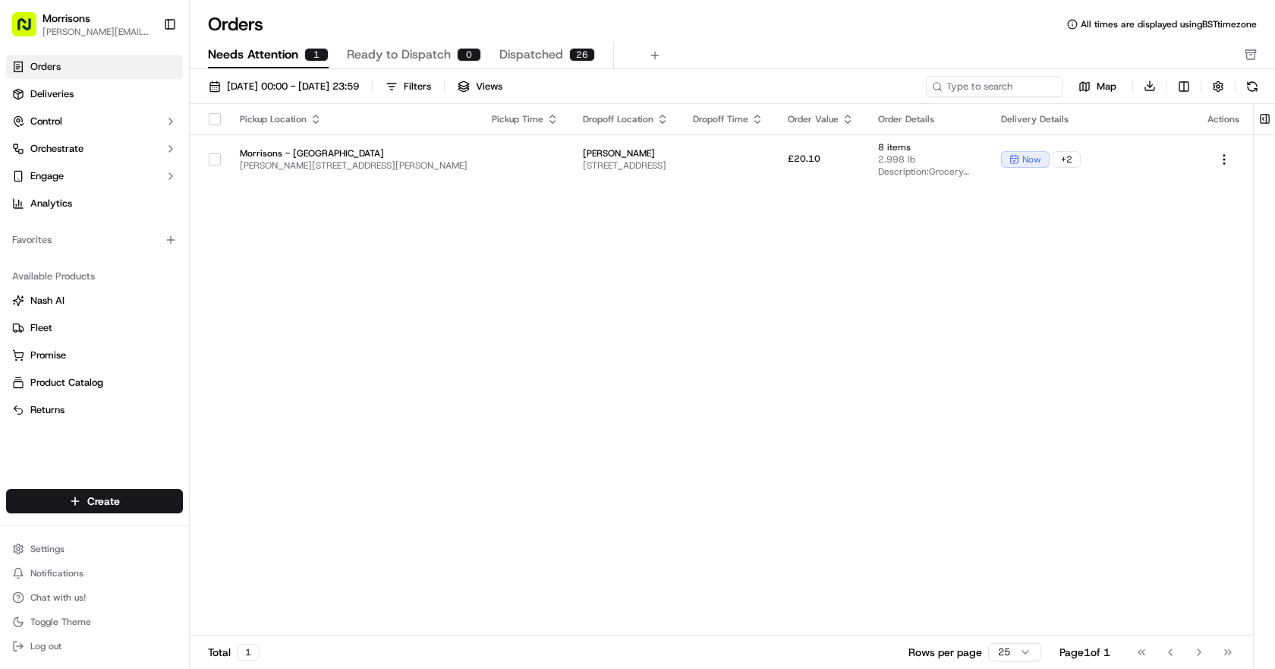
click at [1195, 649] on div "Go to first page Go to previous page Go to next page Go to last page" at bounding box center [1185, 651] width 112 height 21
click at [1195, 650] on div "Go to first page Go to previous page Go to next page Go to last page" at bounding box center [1185, 651] width 112 height 21
click at [1226, 652] on div "Go to first page Go to previous page Go to next page Go to last page" at bounding box center [1185, 651] width 112 height 21
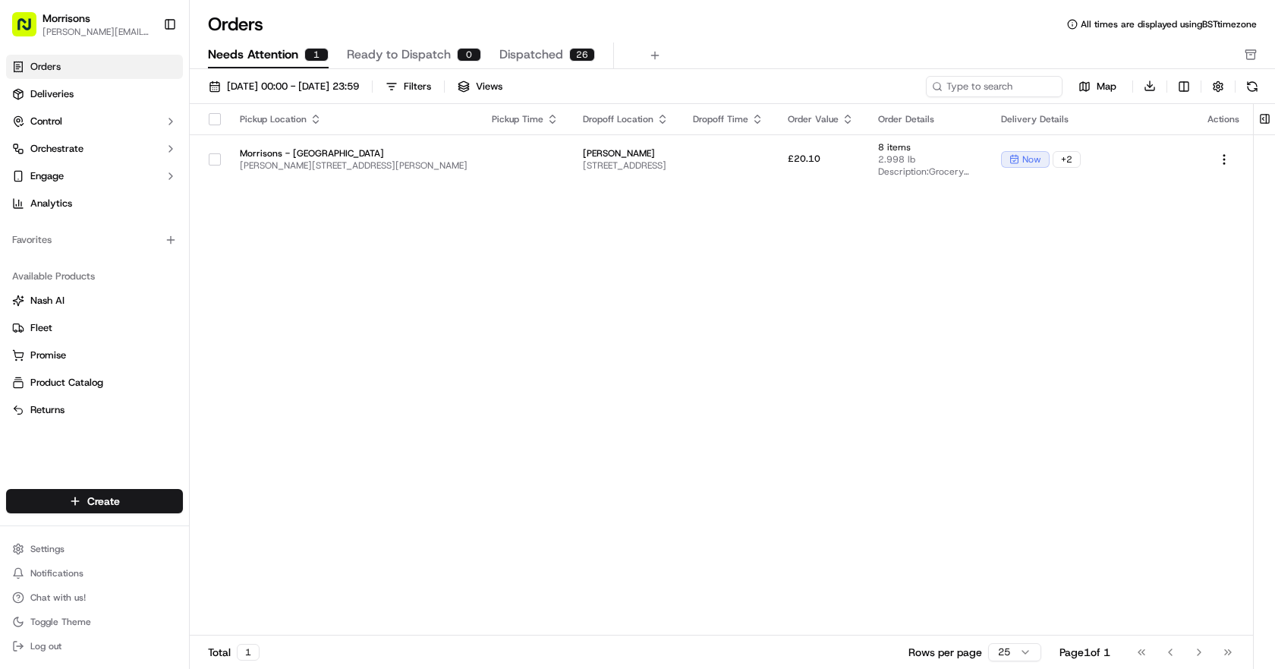
click at [1226, 652] on div "Go to first page Go to previous page Go to next page Go to last page" at bounding box center [1185, 651] width 112 height 21
click at [1151, 652] on div "Go to first page Go to previous page Go to next page Go to last page" at bounding box center [1185, 651] width 112 height 21
click at [1018, 646] on html "Morrisons [PERSON_NAME][EMAIL_ADDRESS][DOMAIN_NAME] Toggle Sidebar Orders Deliv…" at bounding box center [637, 334] width 1275 height 669
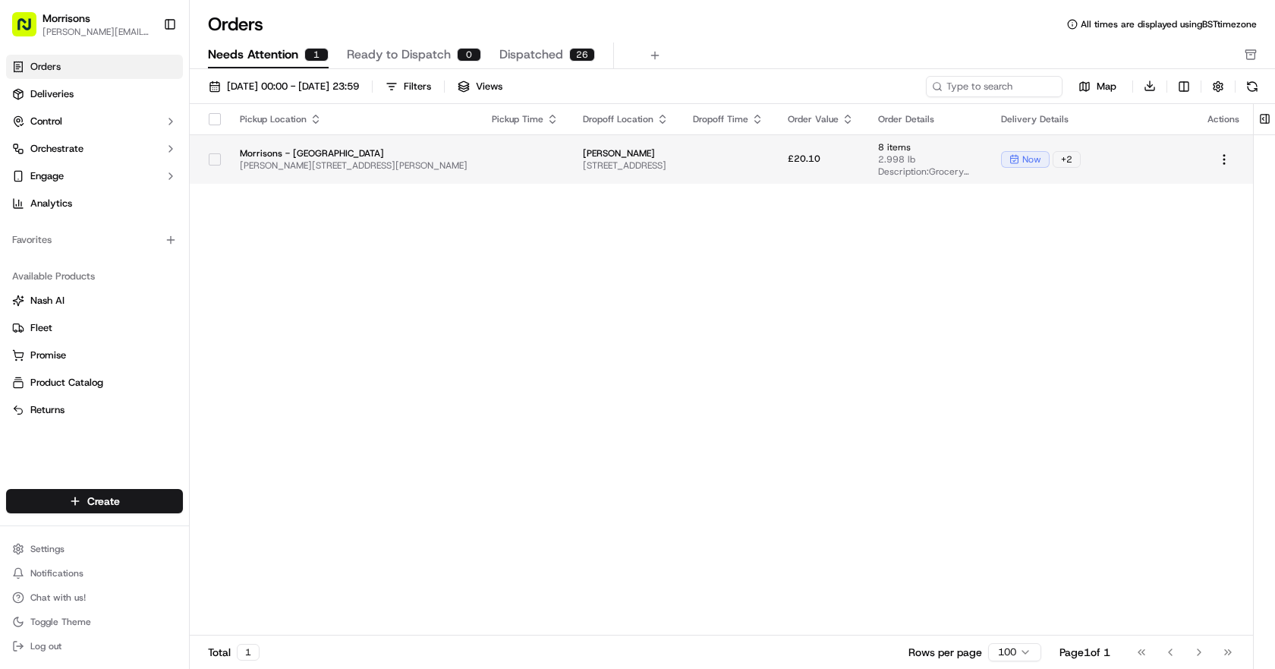
click at [345, 159] on span "[PERSON_NAME][STREET_ADDRESS][PERSON_NAME]" at bounding box center [354, 165] width 228 height 12
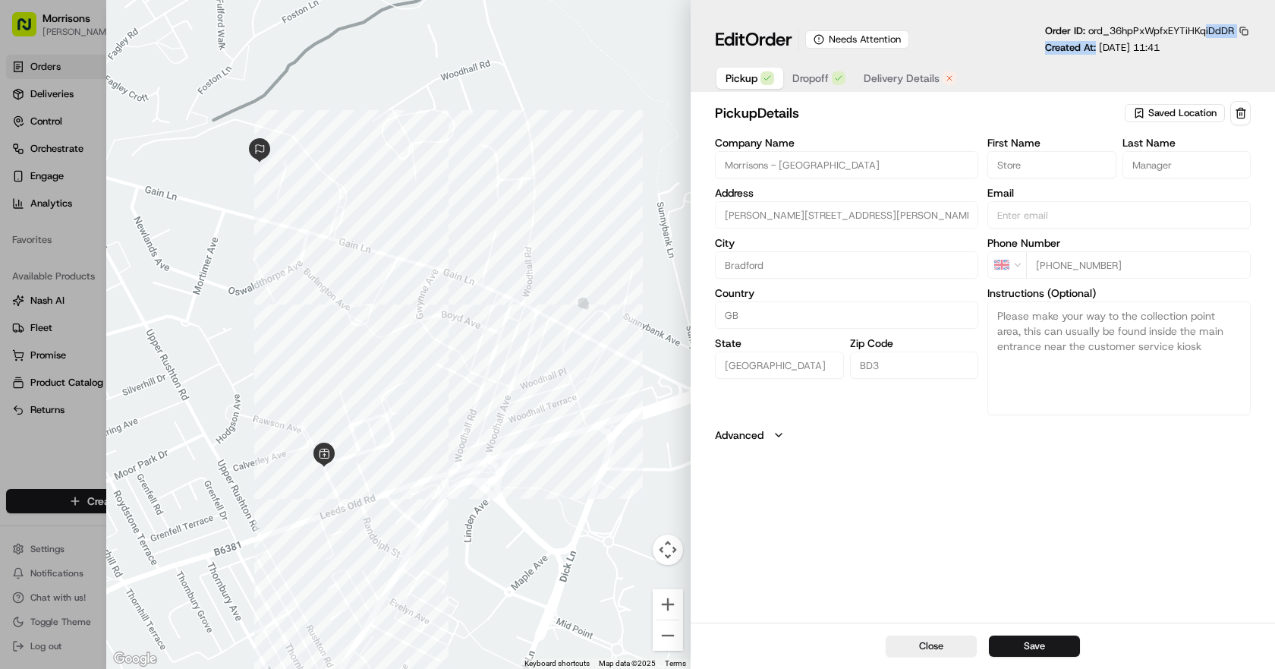
drag, startPoint x: 1095, startPoint y: 52, endPoint x: 1205, endPoint y: 52, distance: 110.0
click at [1205, 52] on div "Order ID: ord_36hpPxWpfxEYTiHKqiDdDR Created At: [DATE] 11:41" at bounding box center [1148, 39] width 206 height 30
click at [1189, 82] on div "Pickup Dropoff Delivery Details" at bounding box center [983, 78] width 536 height 28
click at [924, 641] on button "Close" at bounding box center [931, 645] width 91 height 21
type input "+1"
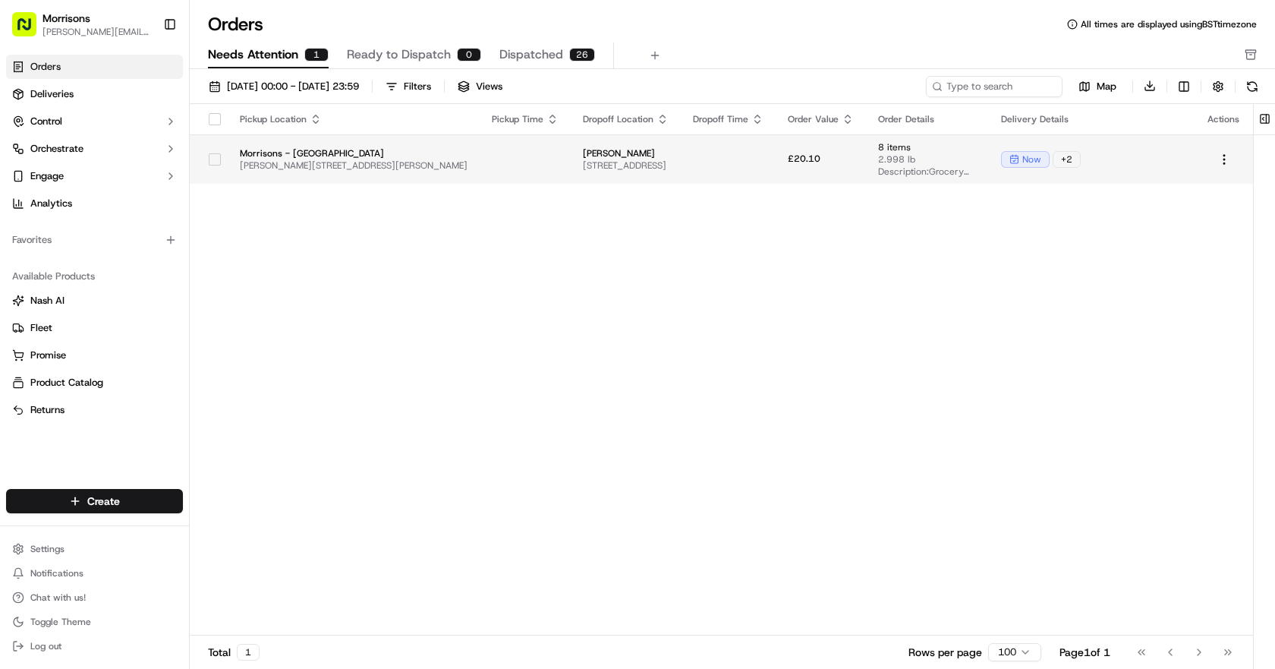
click at [209, 155] on button "button" at bounding box center [215, 159] width 12 height 12
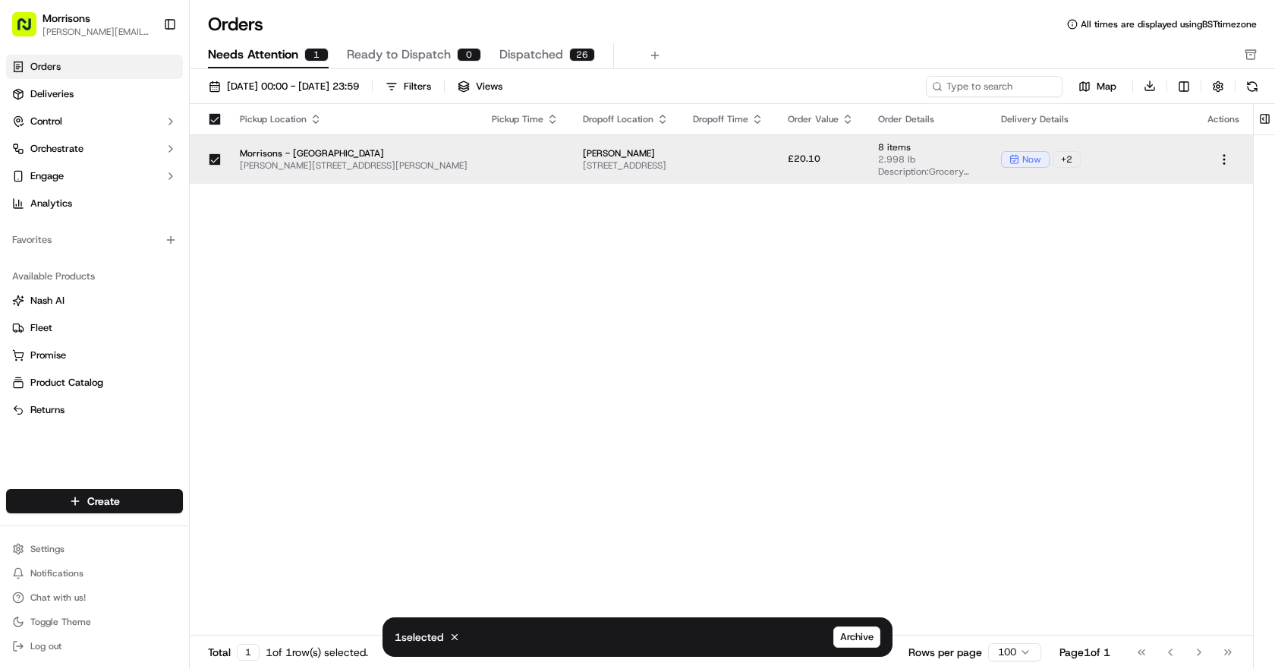
click at [209, 158] on button "button" at bounding box center [215, 159] width 12 height 12
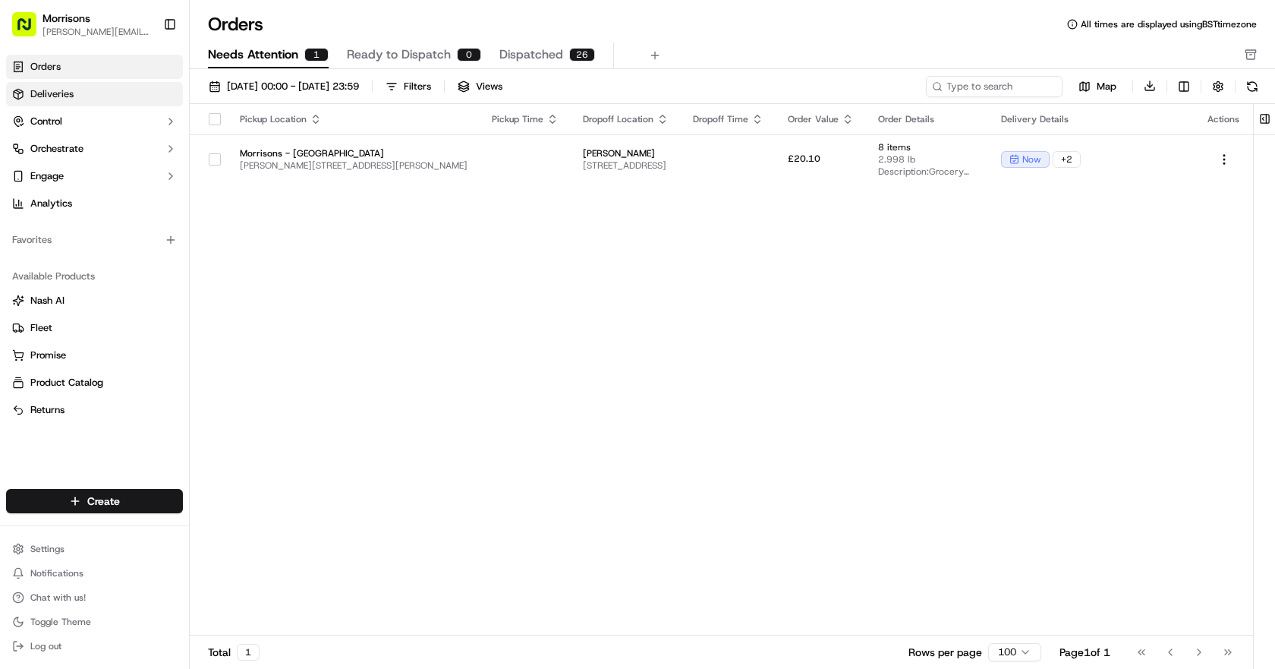
click at [55, 88] on span "Deliveries" at bounding box center [51, 94] width 43 height 14
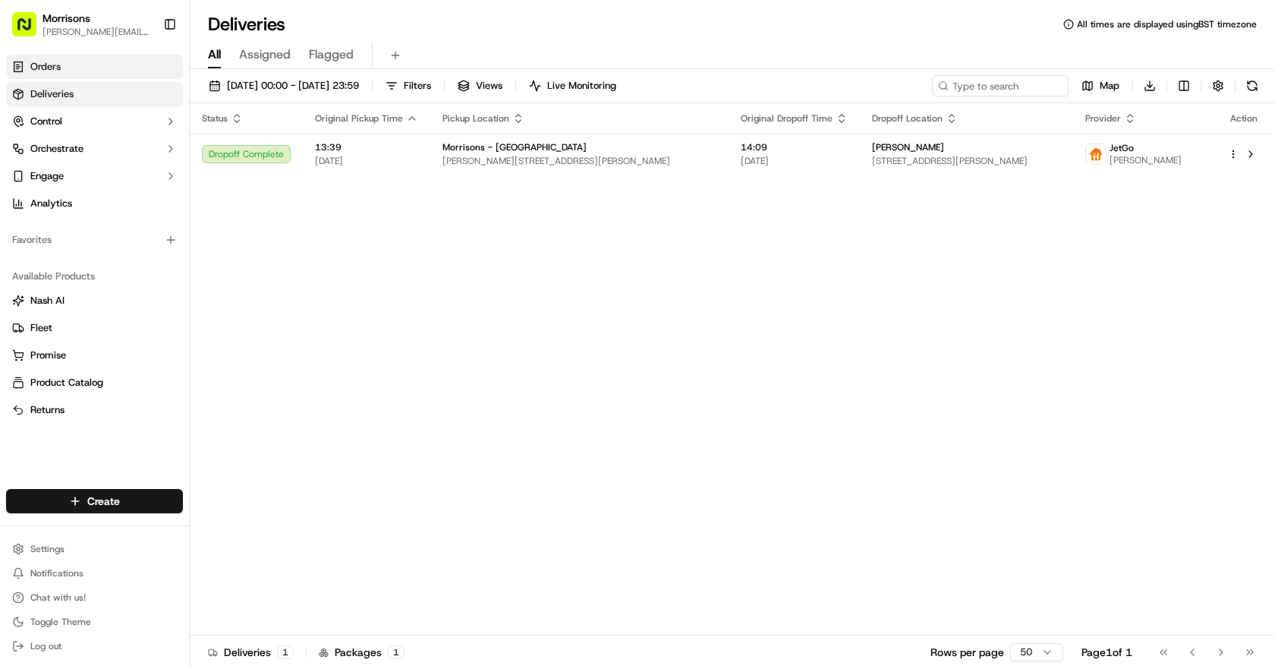
click at [44, 60] on span "Orders" at bounding box center [45, 67] width 30 height 14
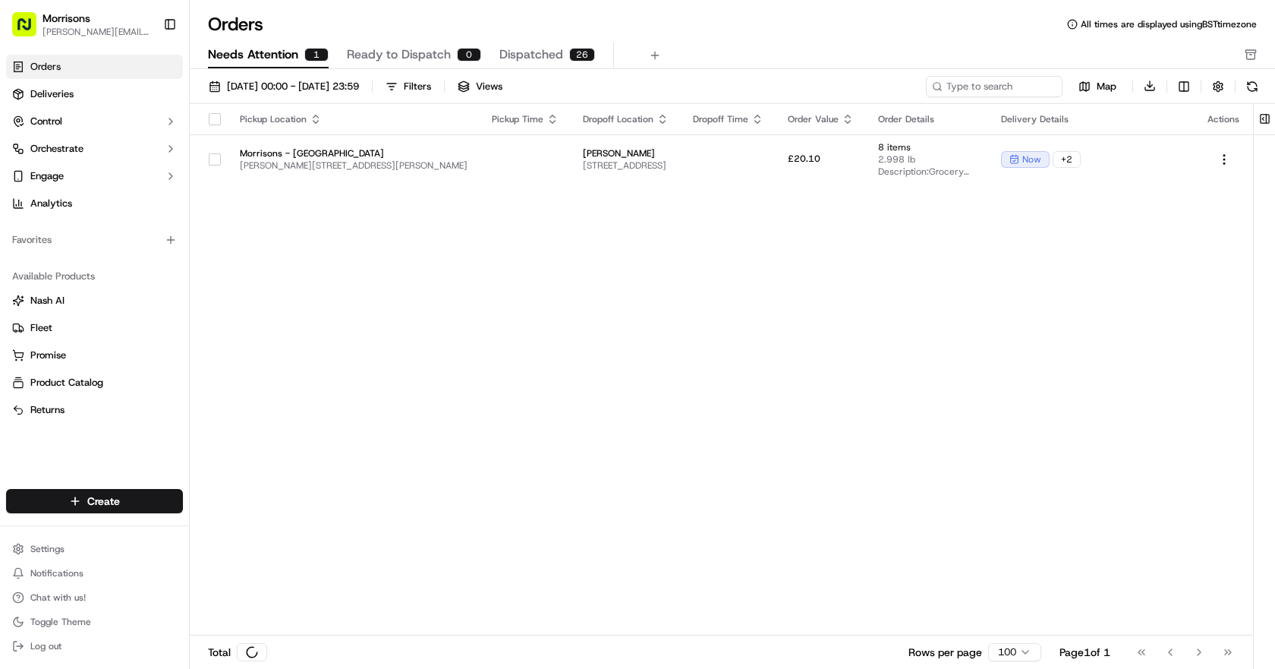
click at [420, 53] on span "Ready to Dispatch" at bounding box center [399, 55] width 104 height 18
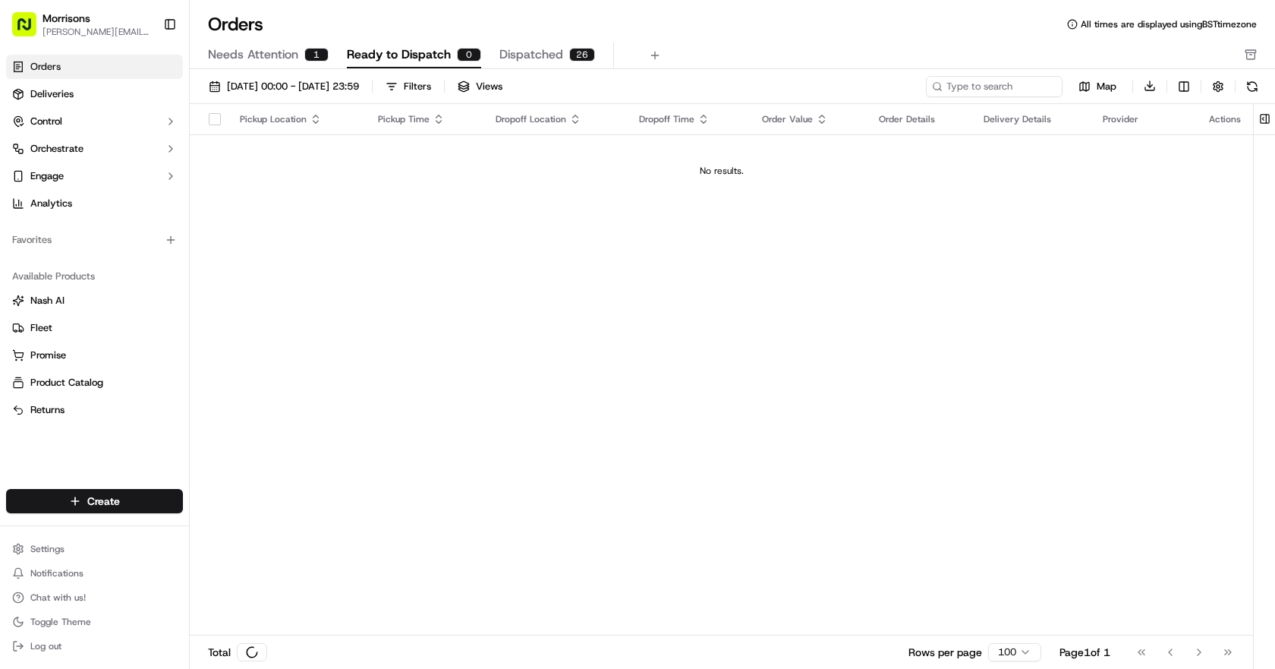
click at [543, 48] on span "Dispatched" at bounding box center [531, 55] width 64 height 18
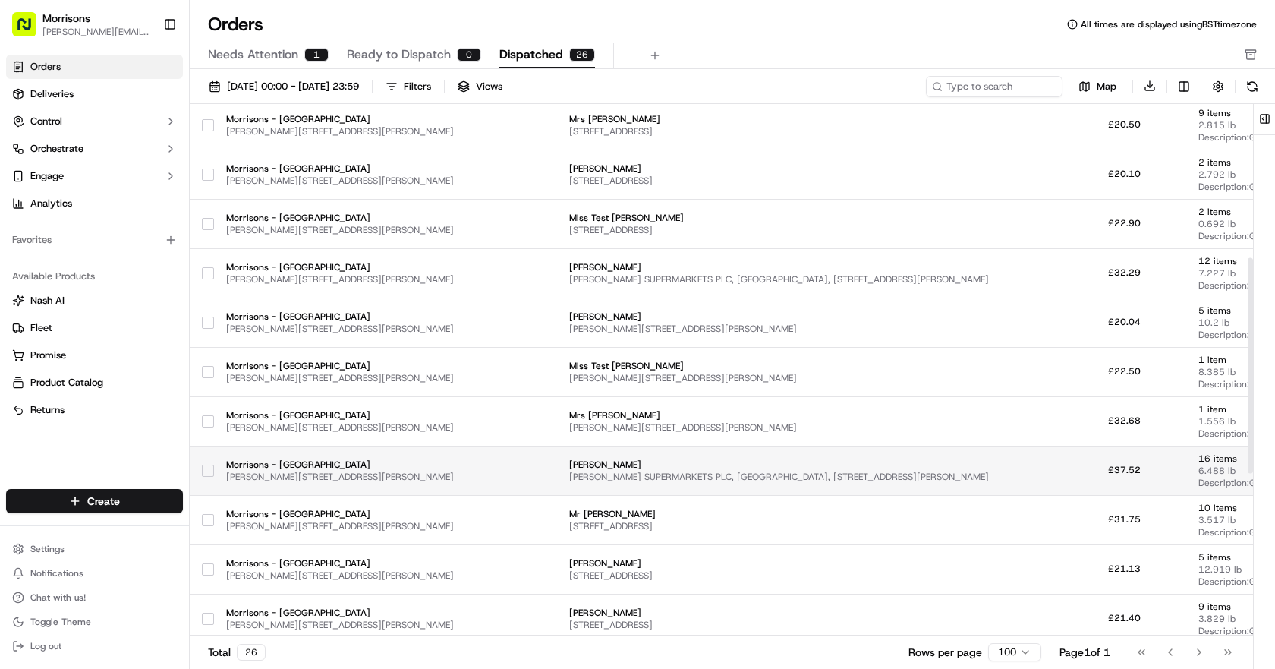
scroll to position [781, 0]
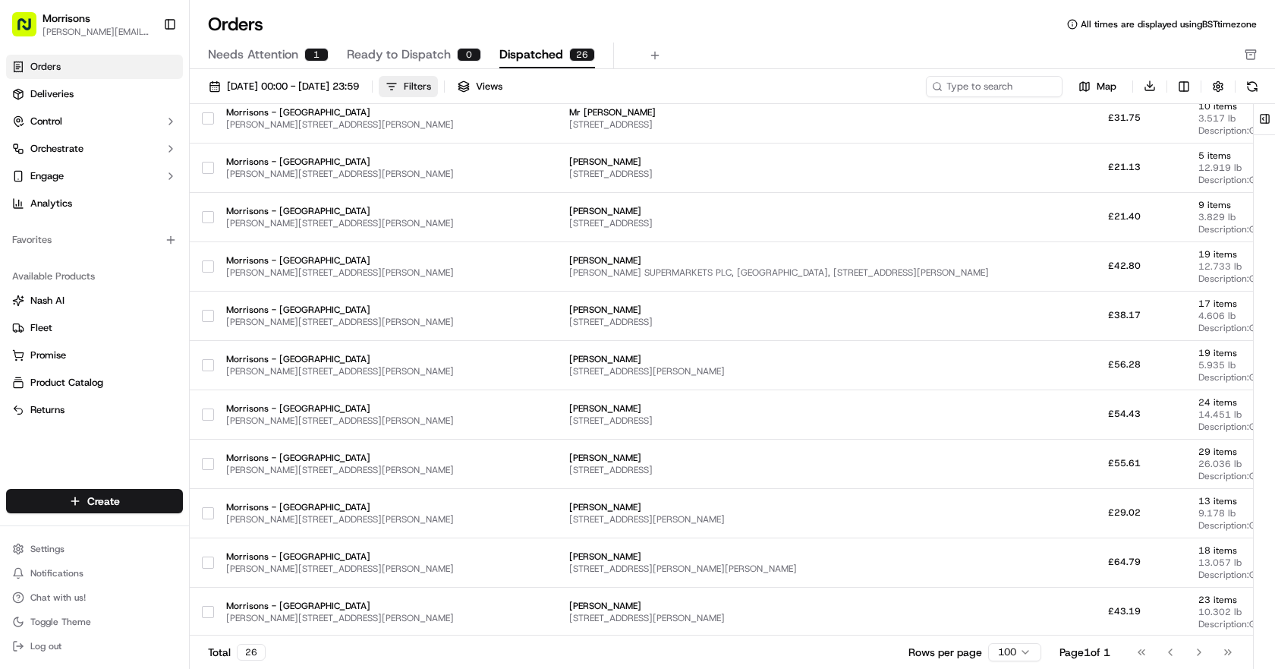
click at [431, 80] on div "Filters" at bounding box center [417, 87] width 27 height 14
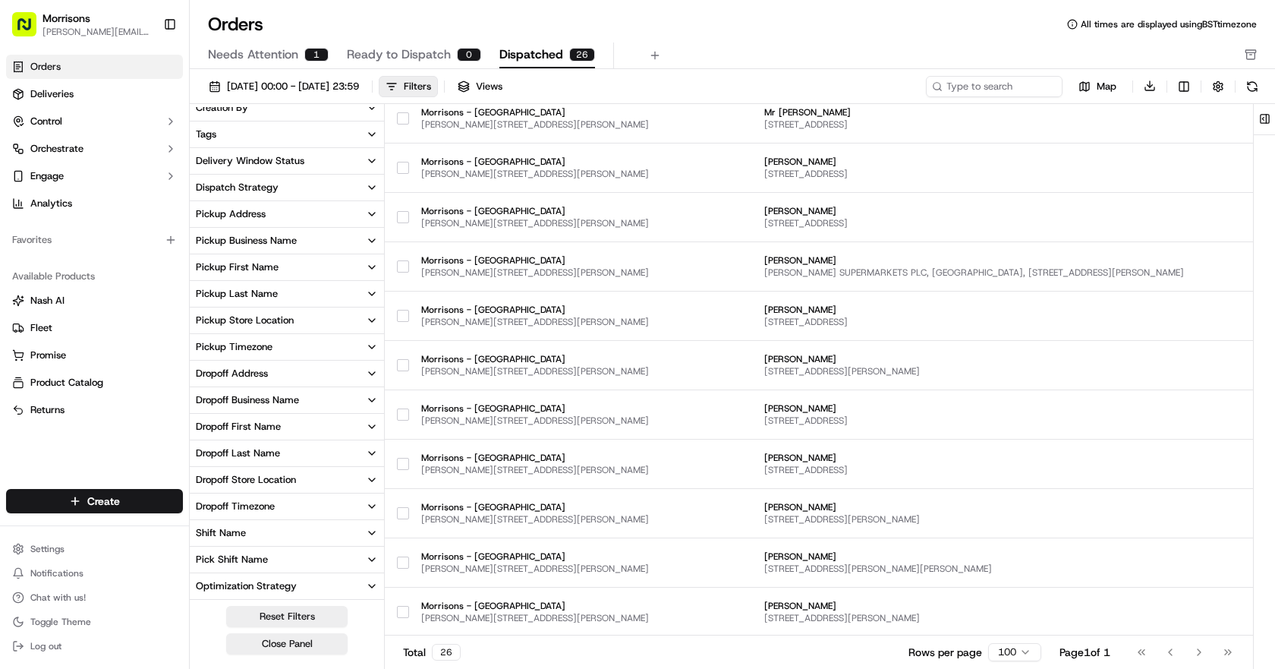
scroll to position [0, 0]
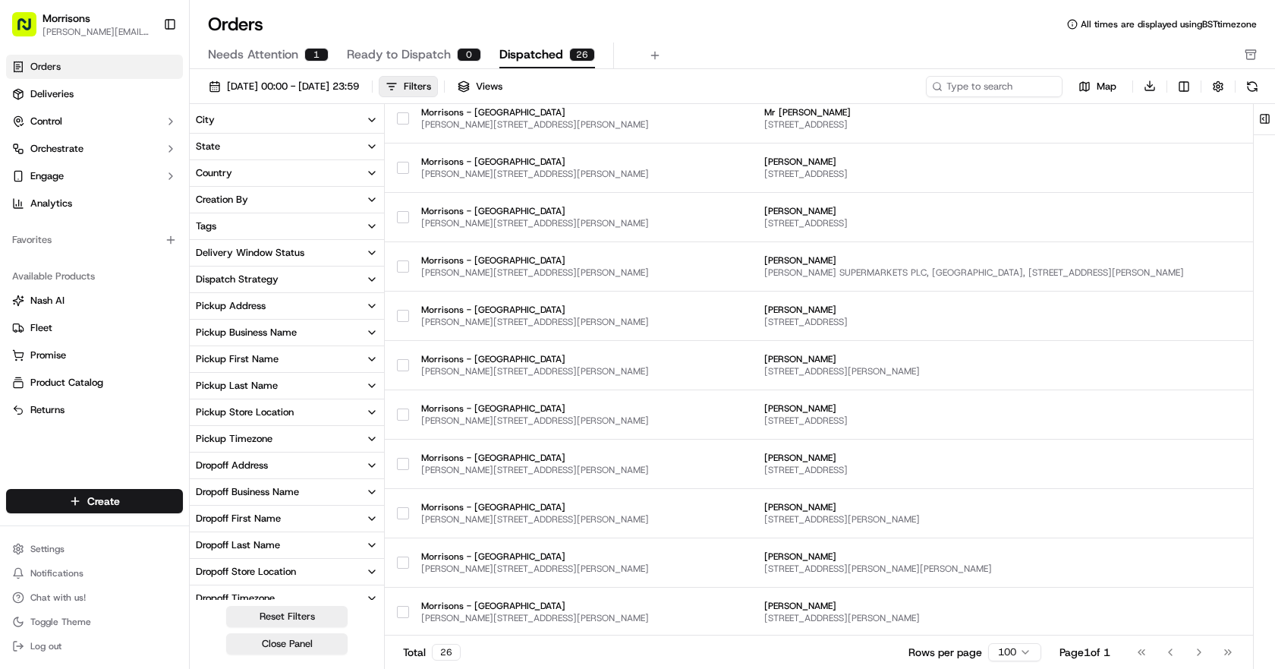
click at [738, 48] on div "Needs Attention 1 Ready to Dispatch 0 Dispatched 26" at bounding box center [722, 56] width 1028 height 26
click at [682, 77] on div "[DATE] 00:00 - [DATE] 23:59 Filters Views" at bounding box center [562, 86] width 721 height 21
click at [431, 87] on div "Filters" at bounding box center [417, 87] width 27 height 14
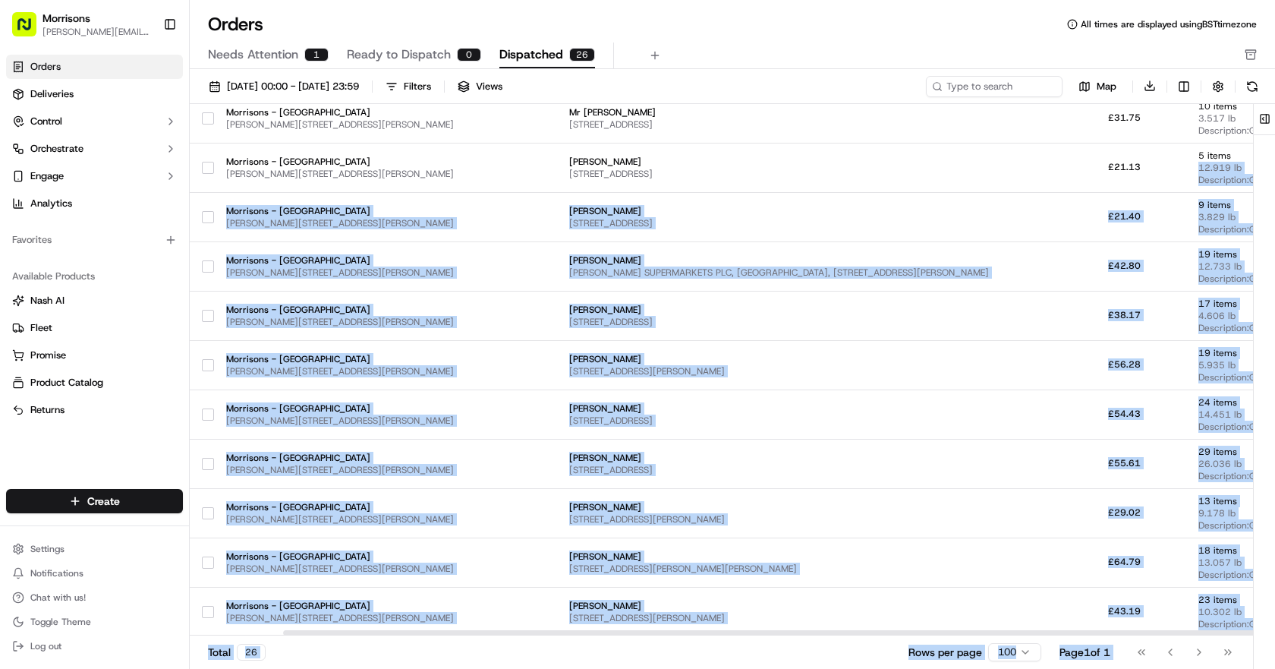
scroll to position [781, 102]
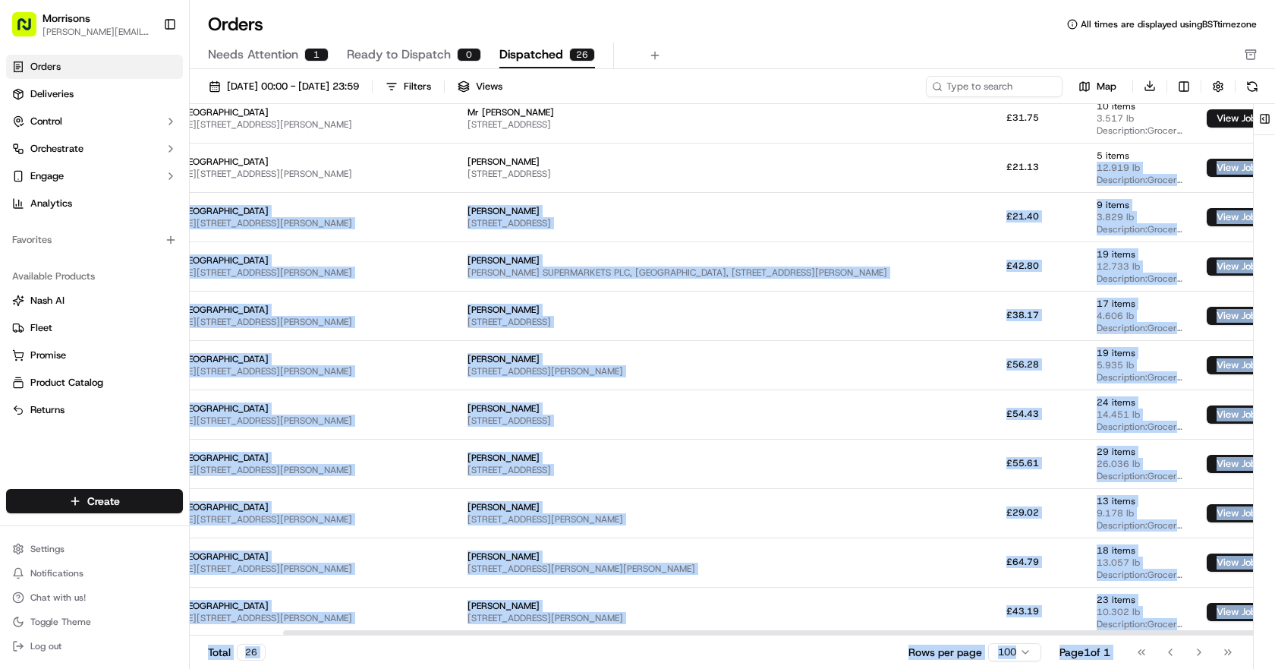
drag, startPoint x: 1194, startPoint y: 154, endPoint x: 1274, endPoint y: 154, distance: 80.4
click at [1274, 154] on div "Pickup Location Pickup Time Dropoff Location Dropoff Time Order Value Order Det…" at bounding box center [732, 388] width 1085 height 569
click at [61, 87] on link "Deliveries" at bounding box center [94, 94] width 177 height 24
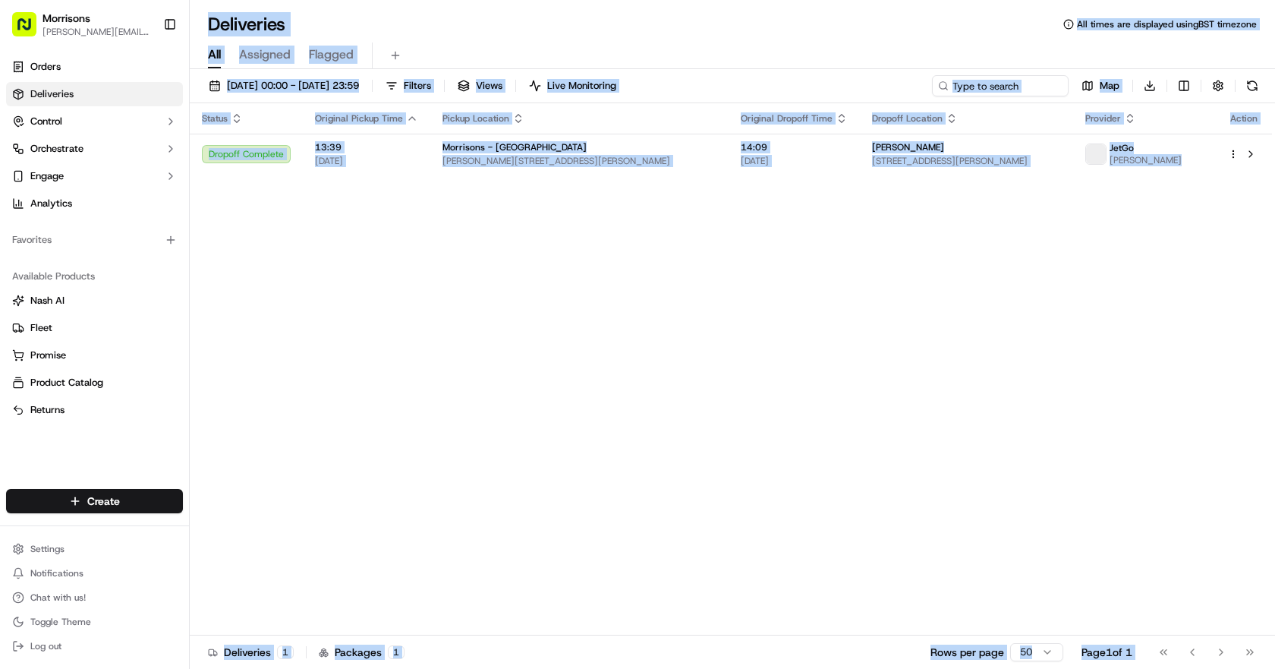
click at [646, 223] on div "Status Original Pickup Time Pickup Location Original Dropoff Time Dropoff Locat…" at bounding box center [731, 369] width 1082 height 532
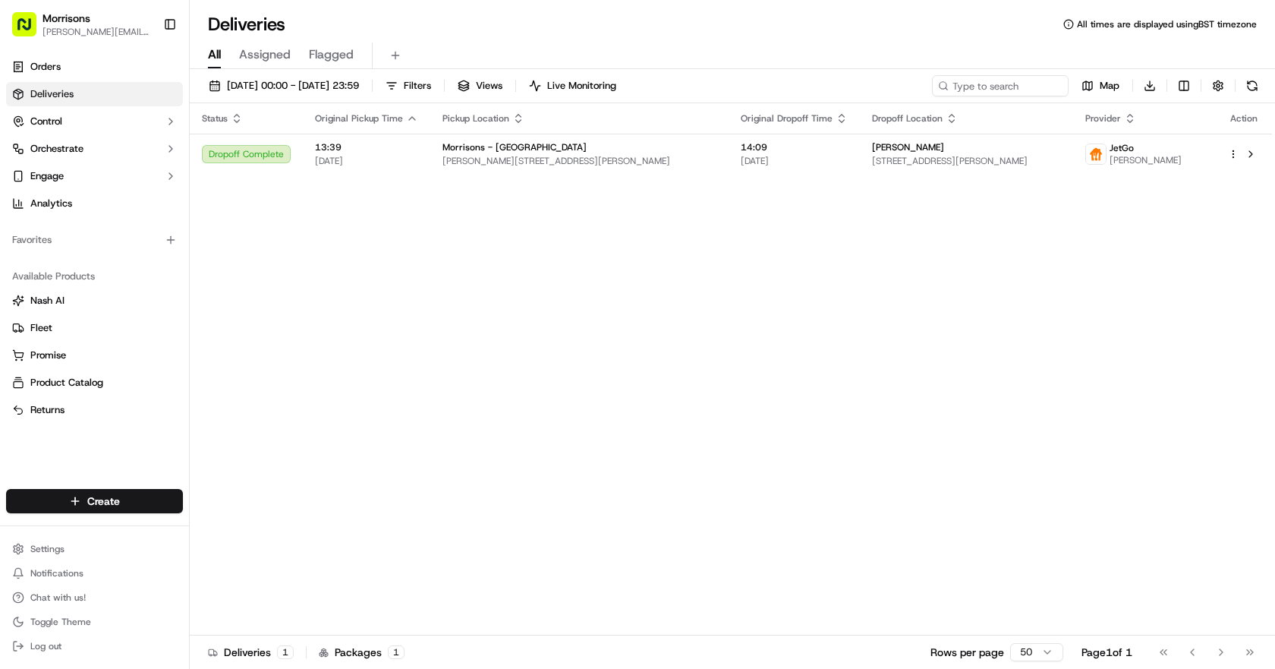
drag, startPoint x: 1274, startPoint y: 279, endPoint x: 1274, endPoint y: 269, distance: 9.9
click at [1274, 269] on div "Status Original Pickup Time Pickup Location Original Dropoff Time Dropoff Locat…" at bounding box center [732, 369] width 1085 height 532
